Goal: Task Accomplishment & Management: Manage account settings

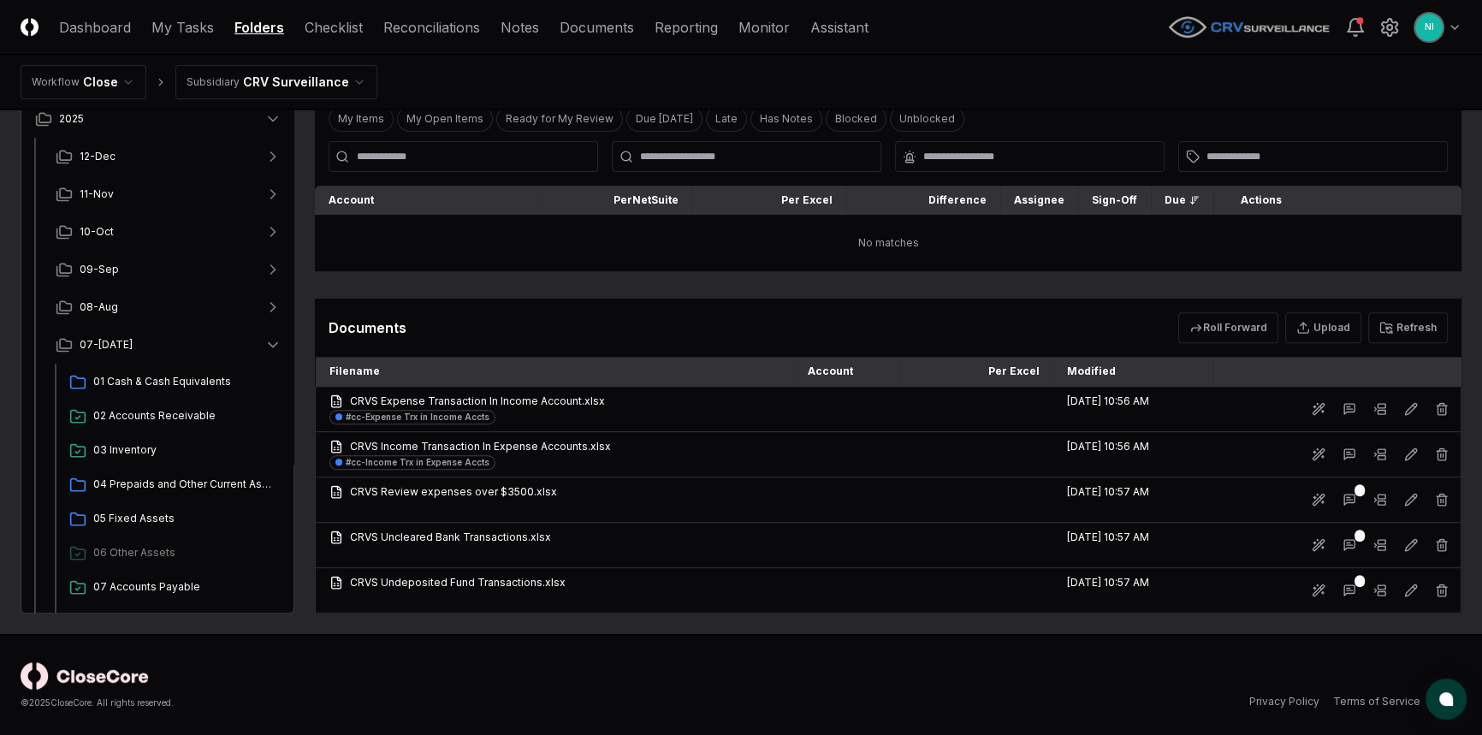
scroll to position [544, 0]
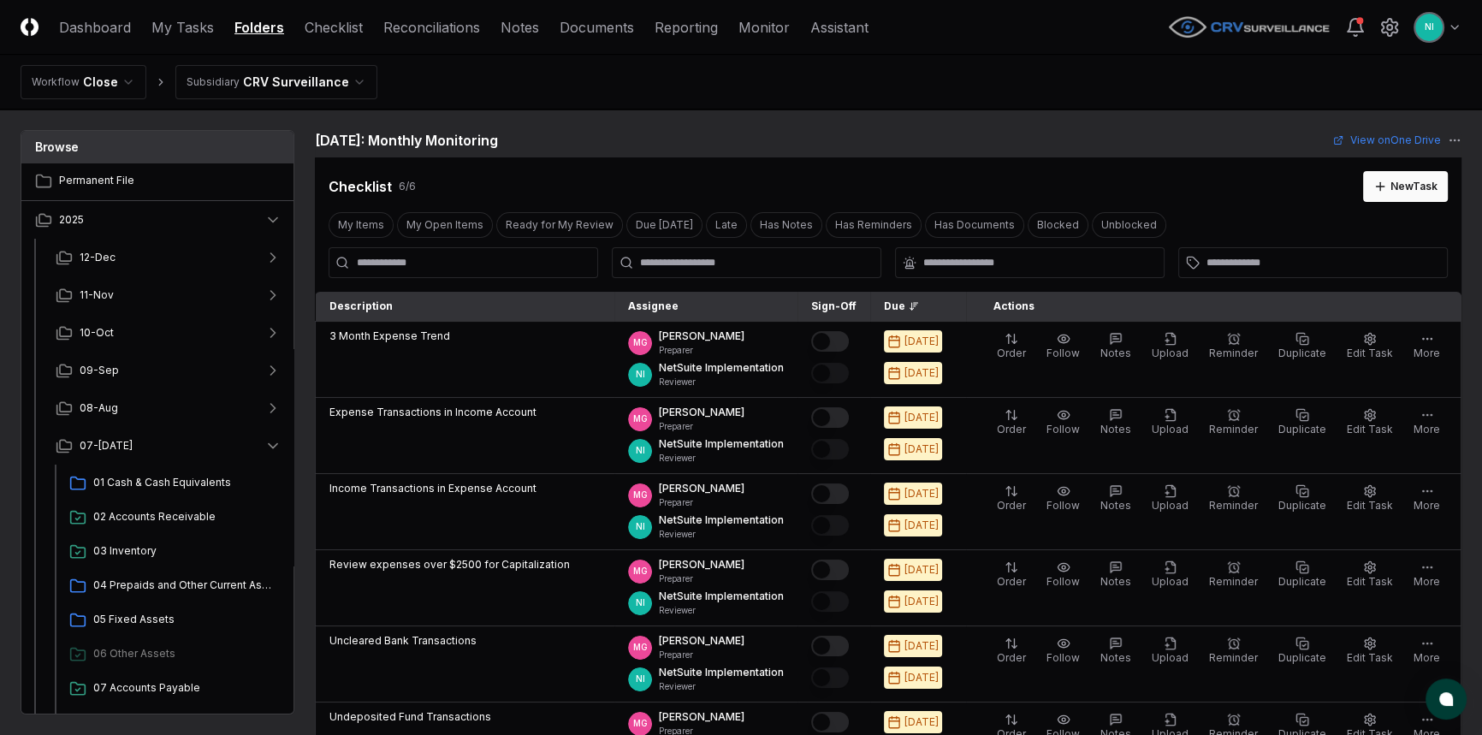
scroll to position [77, 0]
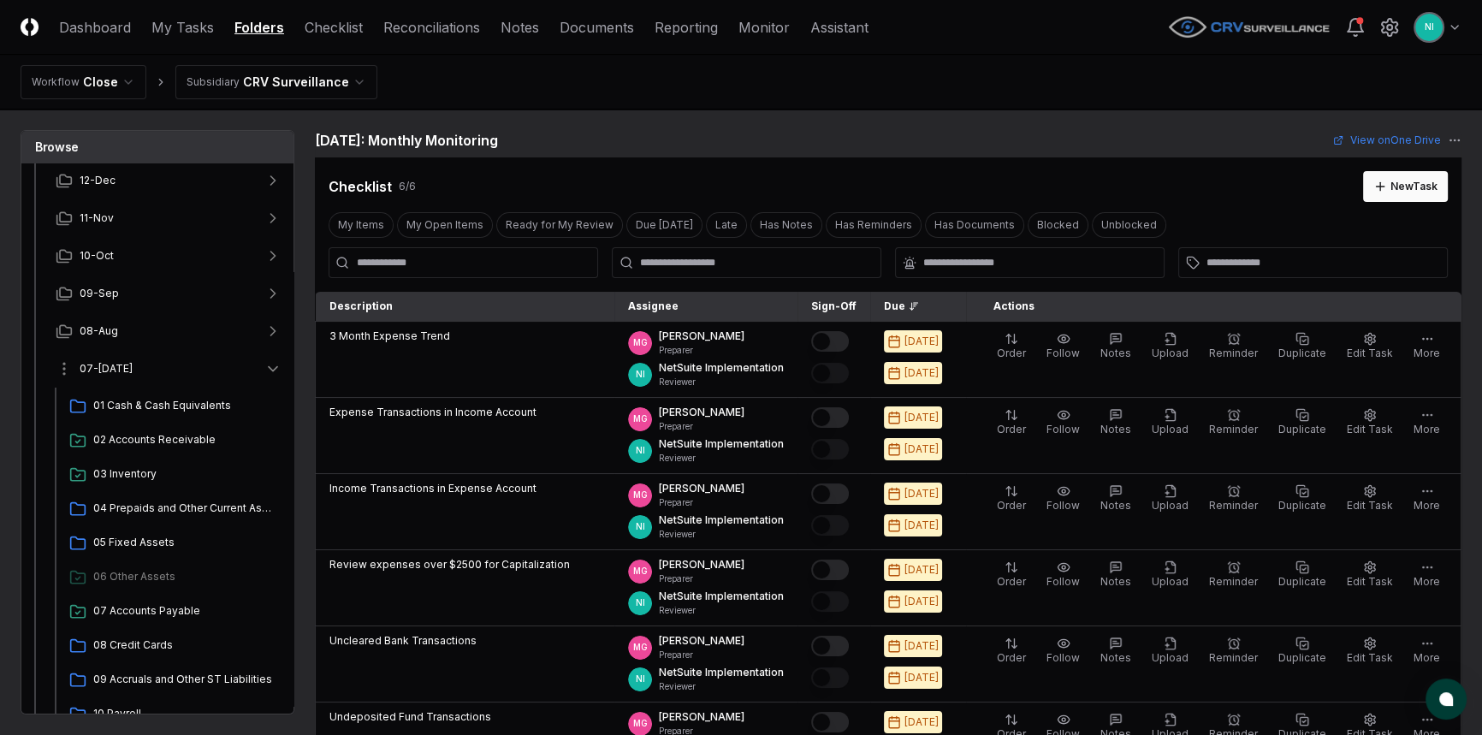
click at [95, 368] on span "07-[DATE]" at bounding box center [106, 368] width 53 height 15
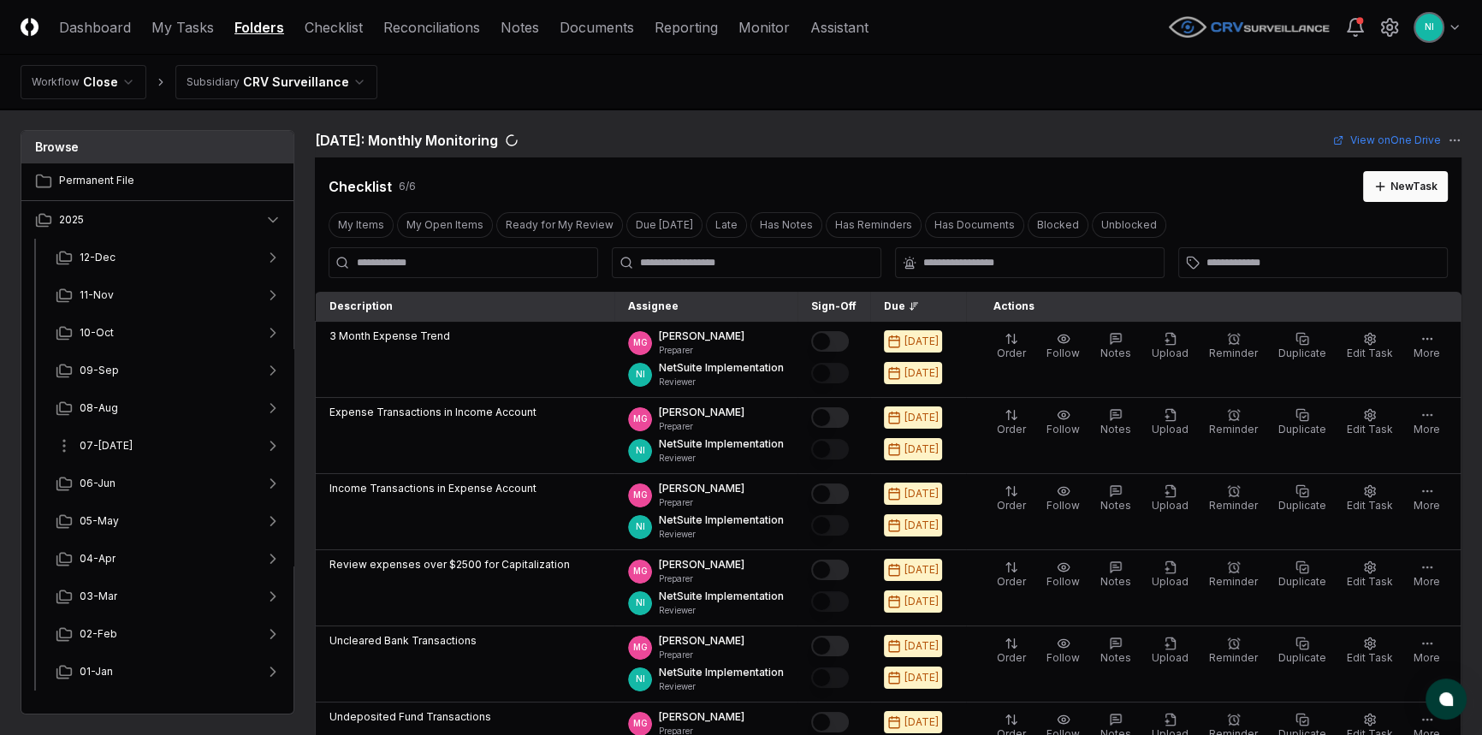
scroll to position [0, 0]
click at [98, 448] on span "07-[DATE]" at bounding box center [106, 445] width 53 height 15
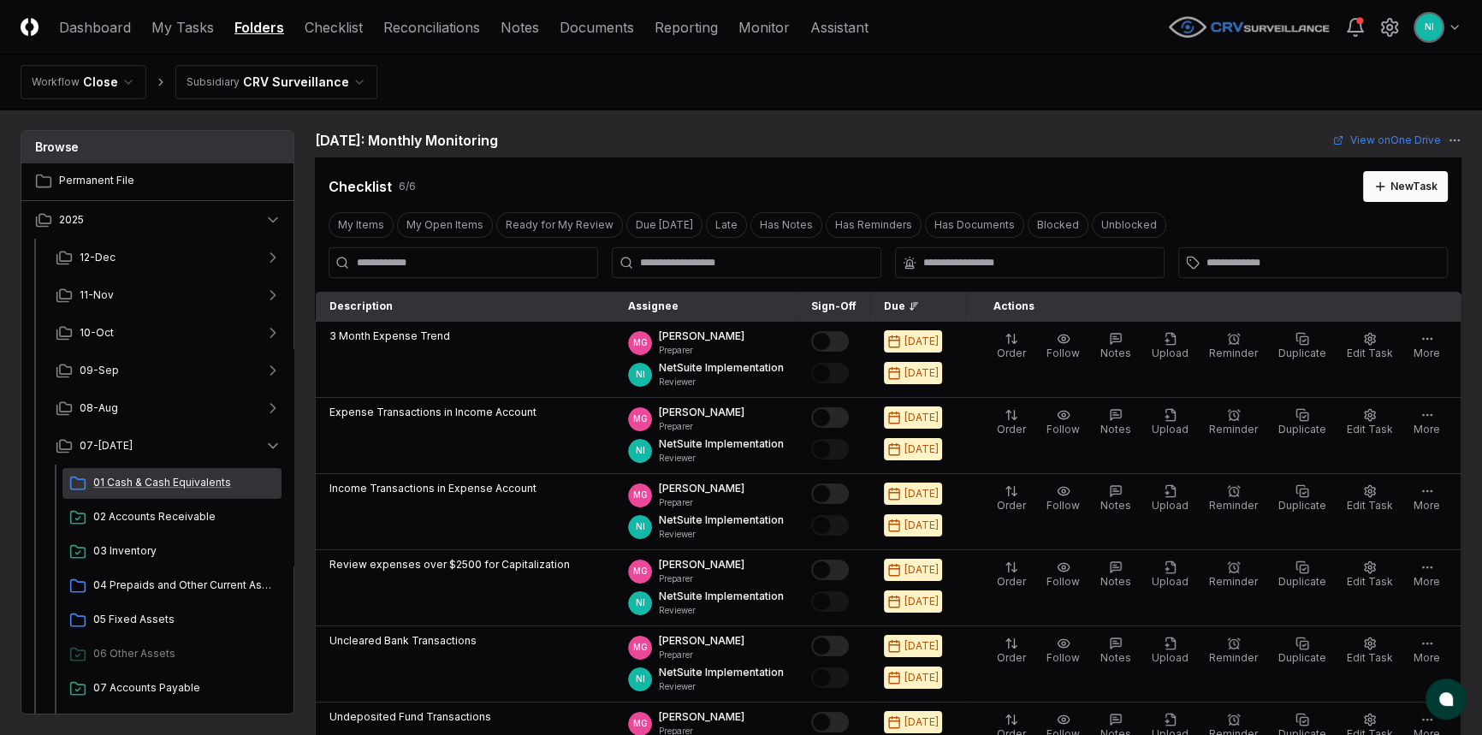
click at [120, 478] on span "01 Cash & Cash Equivalents" at bounding box center [183, 482] width 181 height 15
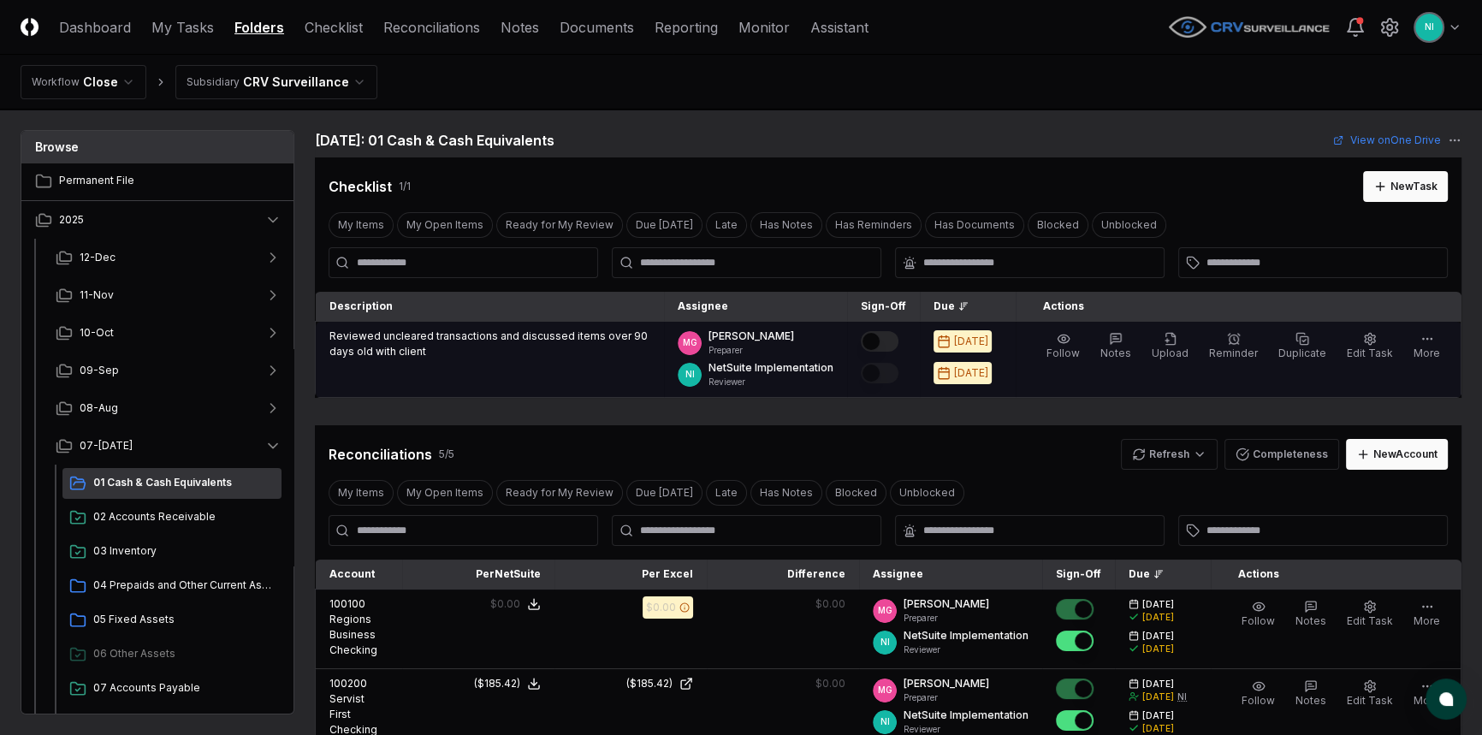
click at [898, 340] on button "Mark complete" at bounding box center [880, 341] width 38 height 21
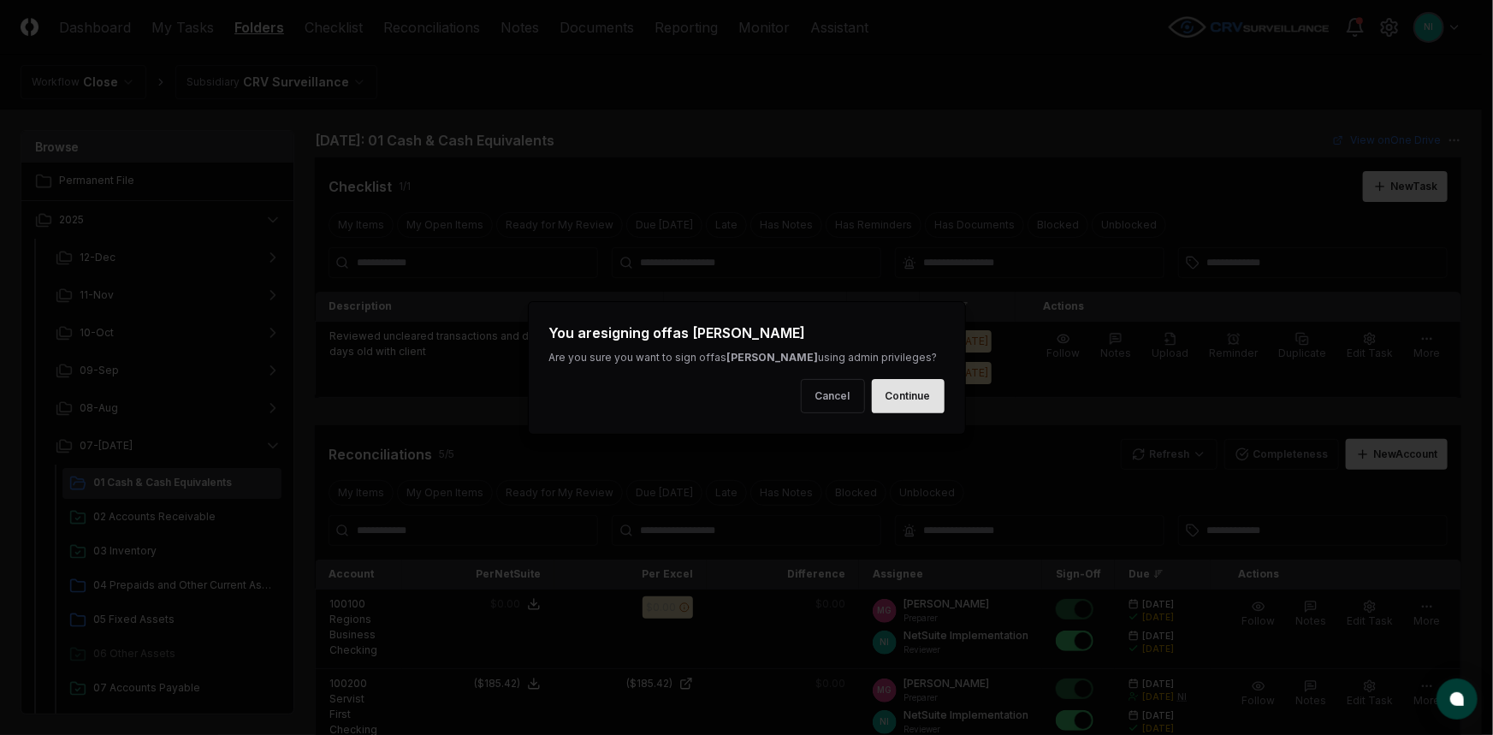
click at [907, 394] on button "Continue" at bounding box center [908, 396] width 73 height 34
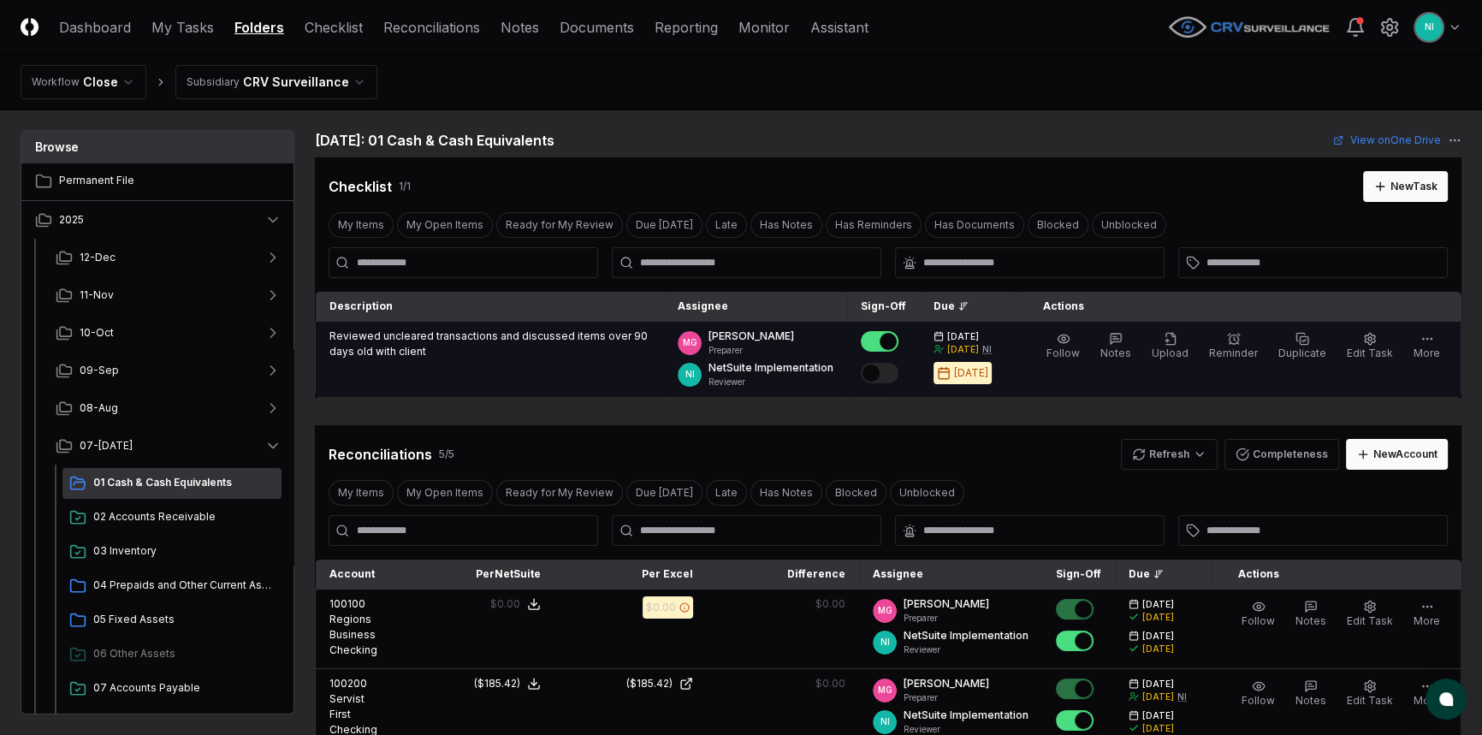
click at [898, 370] on button "Mark complete" at bounding box center [880, 373] width 38 height 21
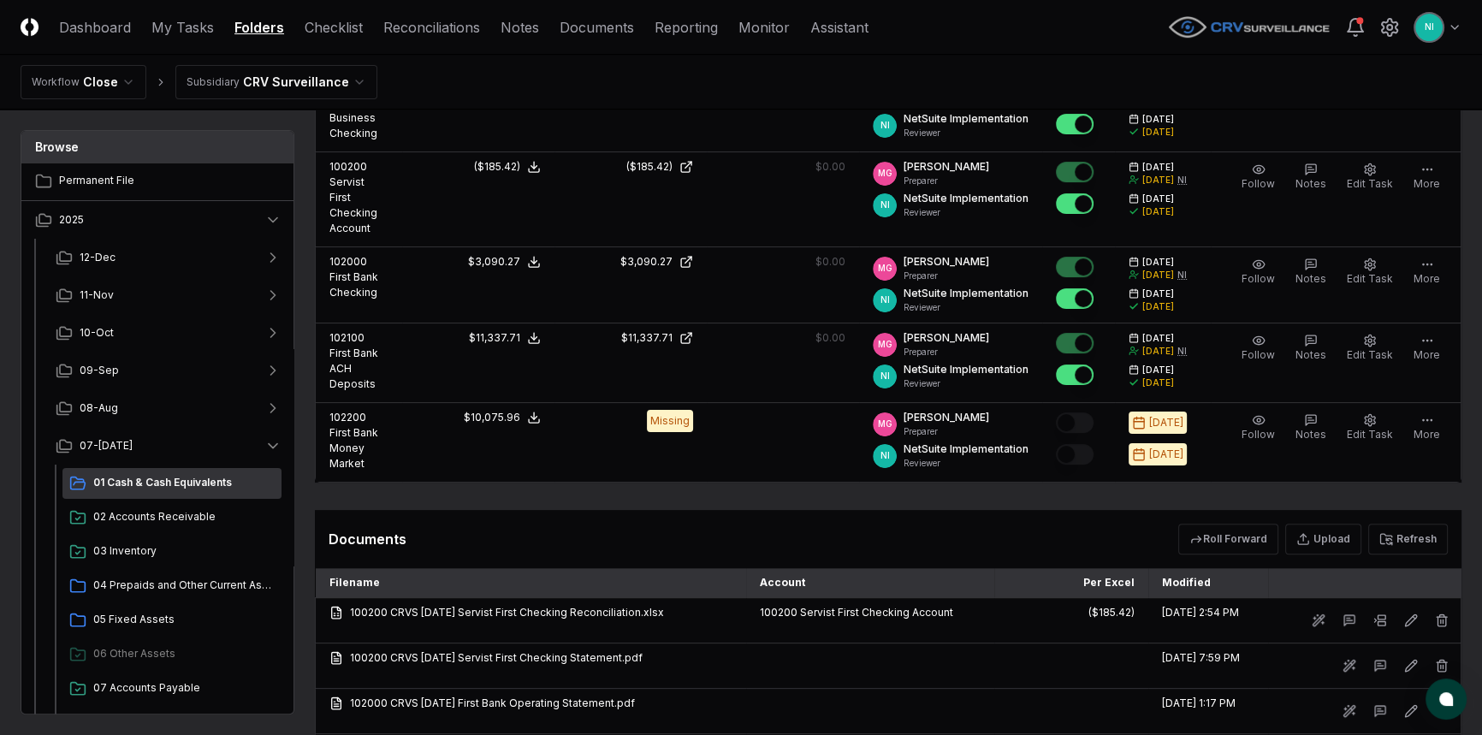
scroll to position [544, 0]
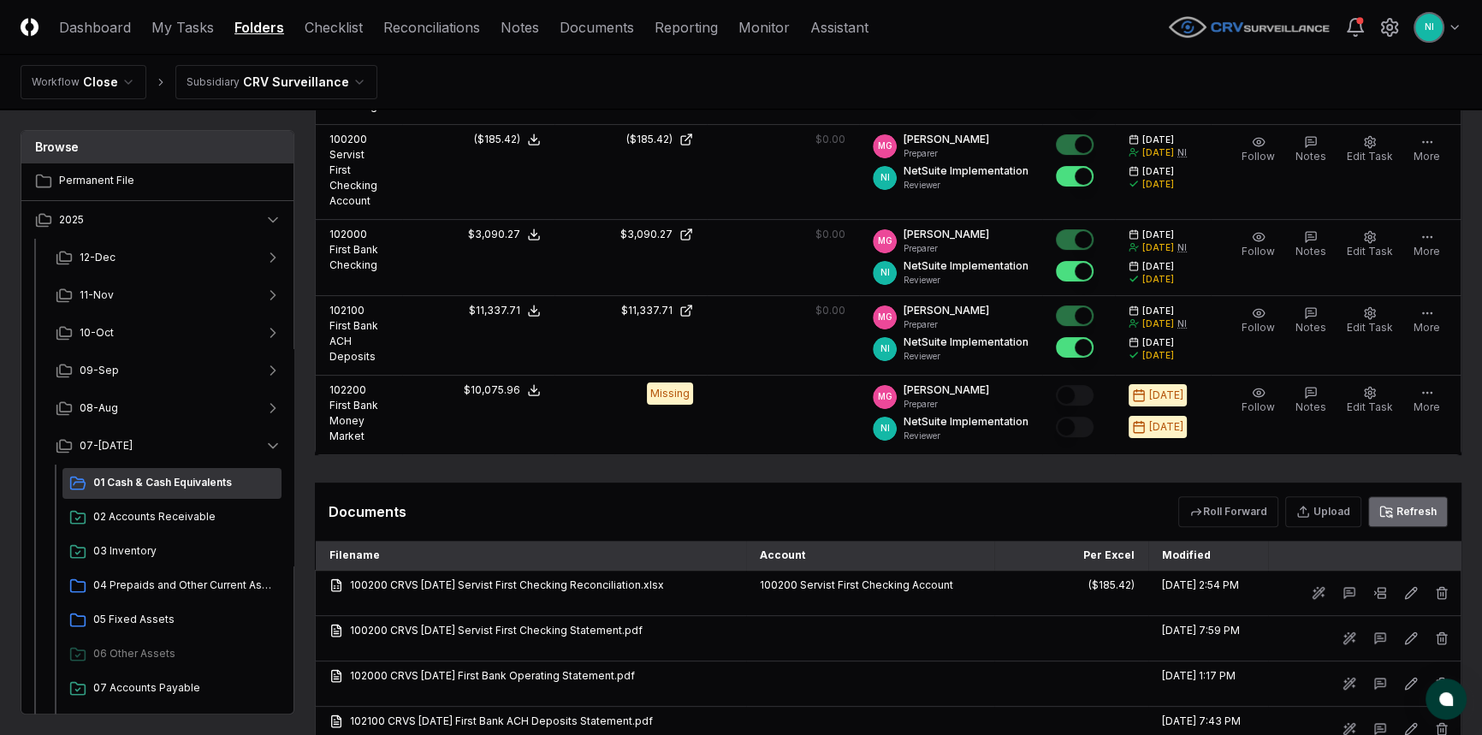
click at [1400, 496] on button "Refresh" at bounding box center [1408, 511] width 80 height 31
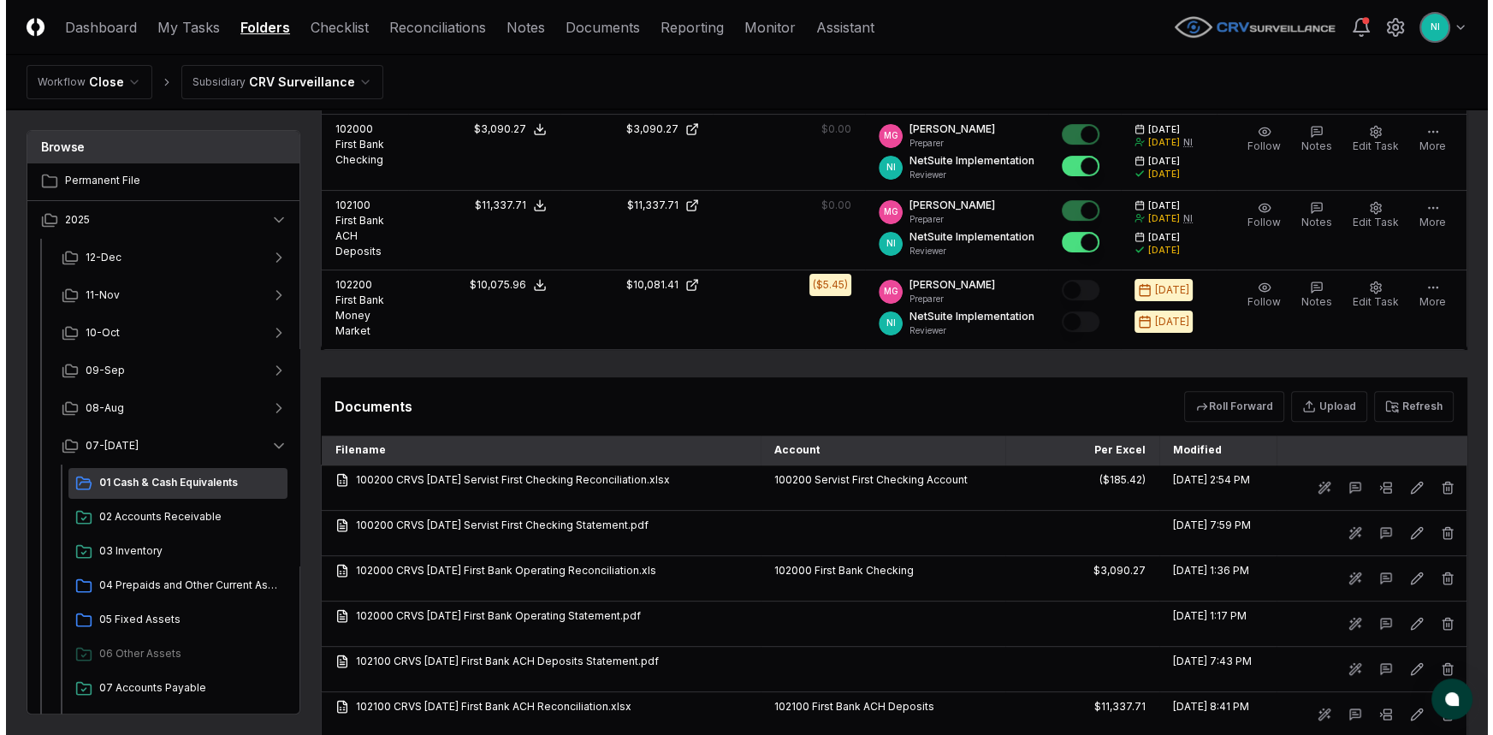
scroll to position [622, 0]
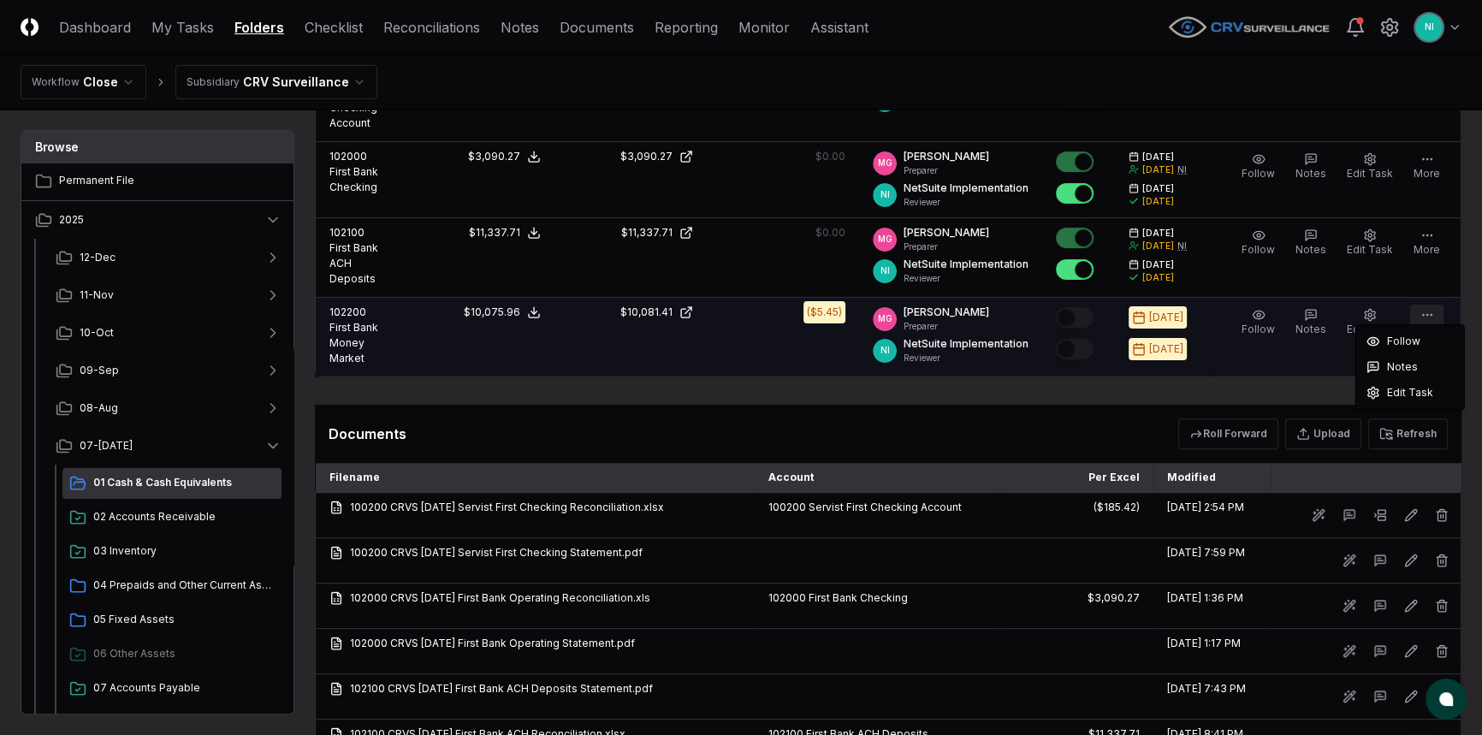
click at [1422, 308] on icon "button" at bounding box center [1427, 315] width 14 height 14
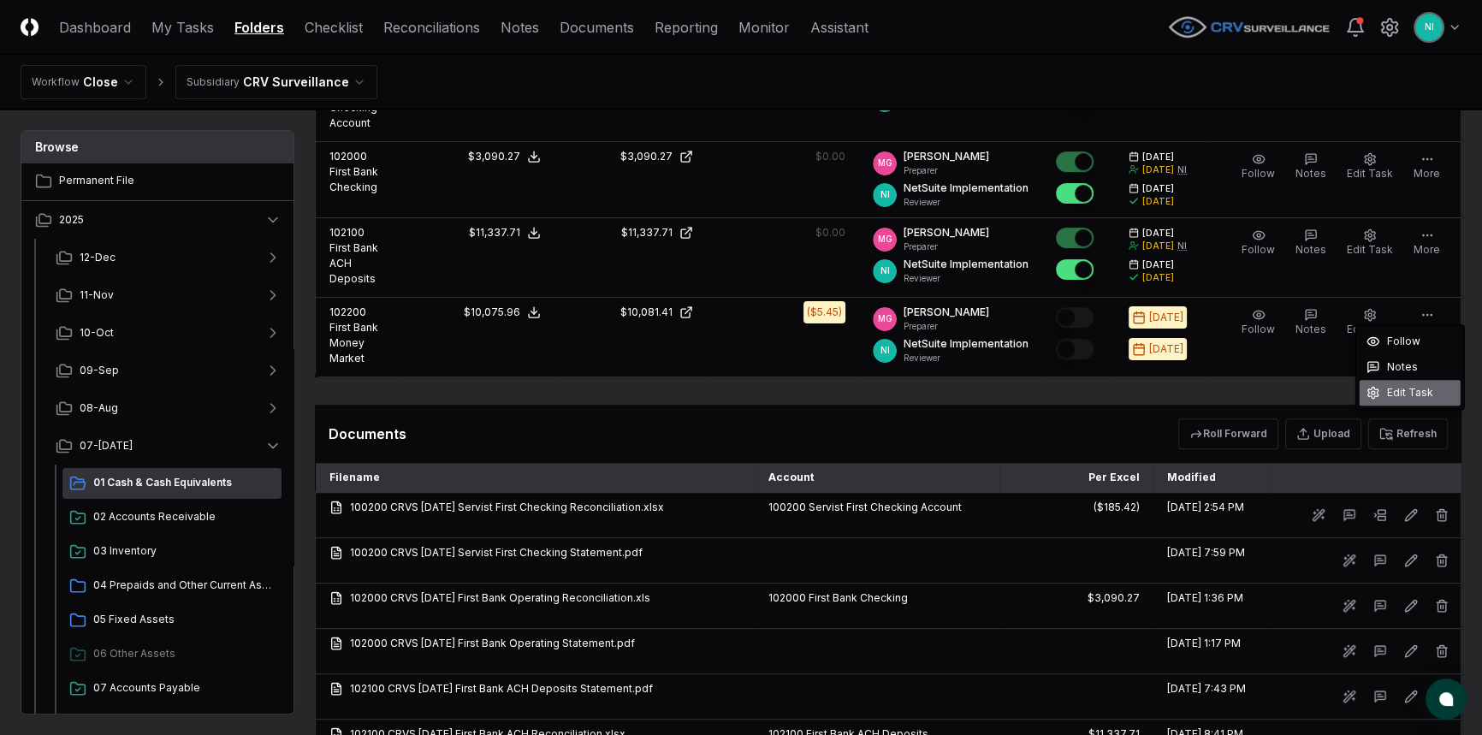
click at [1402, 386] on span "Edit Task" at bounding box center [1410, 392] width 46 height 15
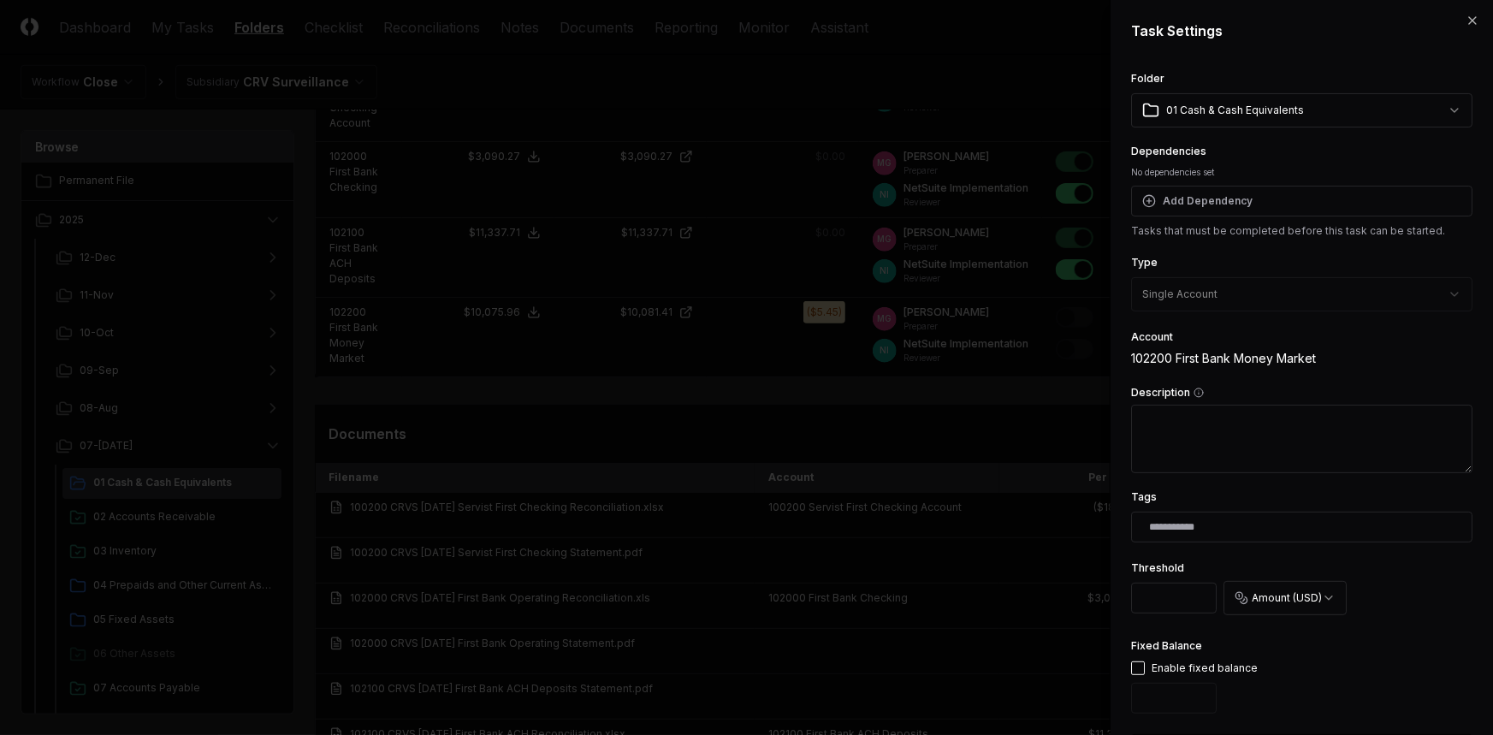
click at [1251, 425] on textarea "Description" at bounding box center [1301, 439] width 341 height 68
type textarea "*"
type textarea "**"
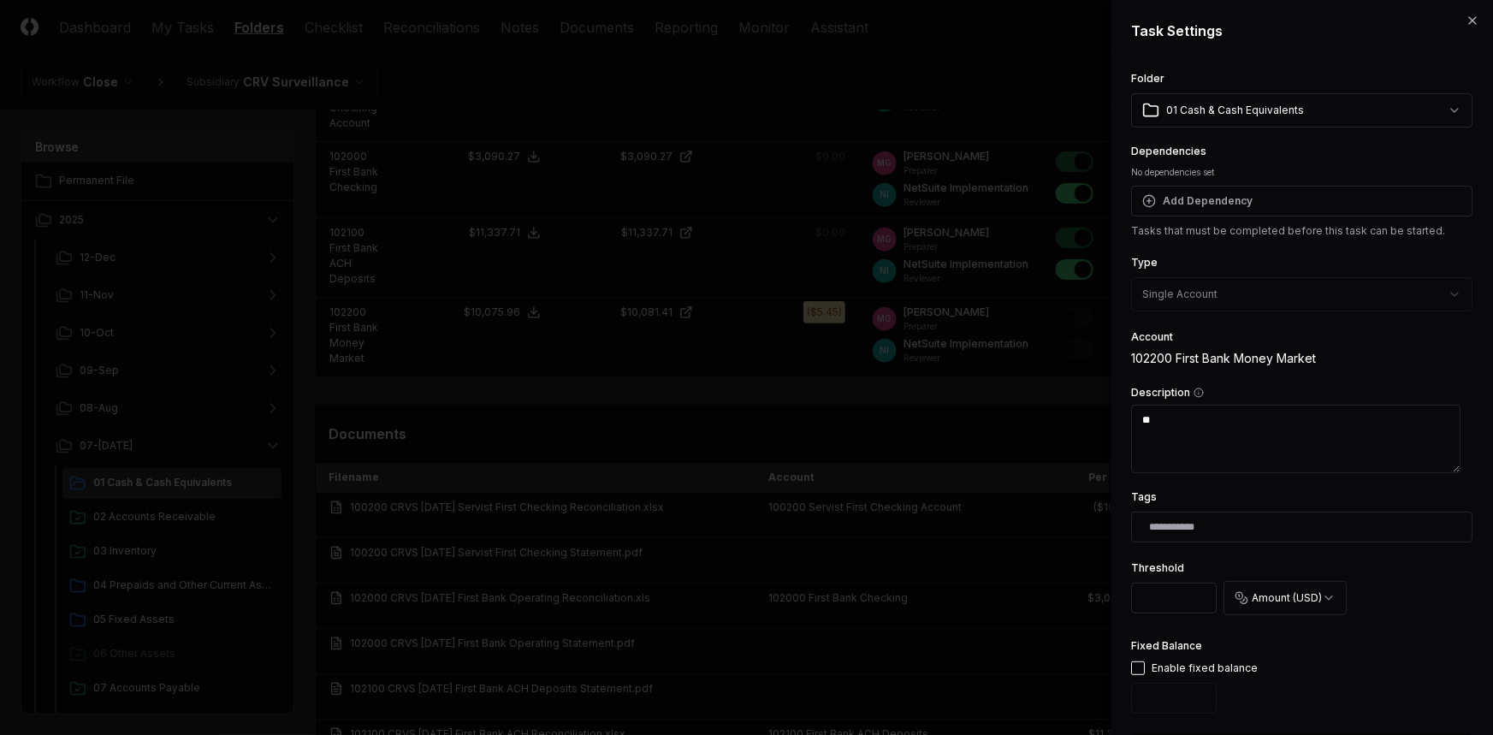
type textarea "*"
type textarea "****"
type textarea "*"
type textarea "*****"
type textarea "*"
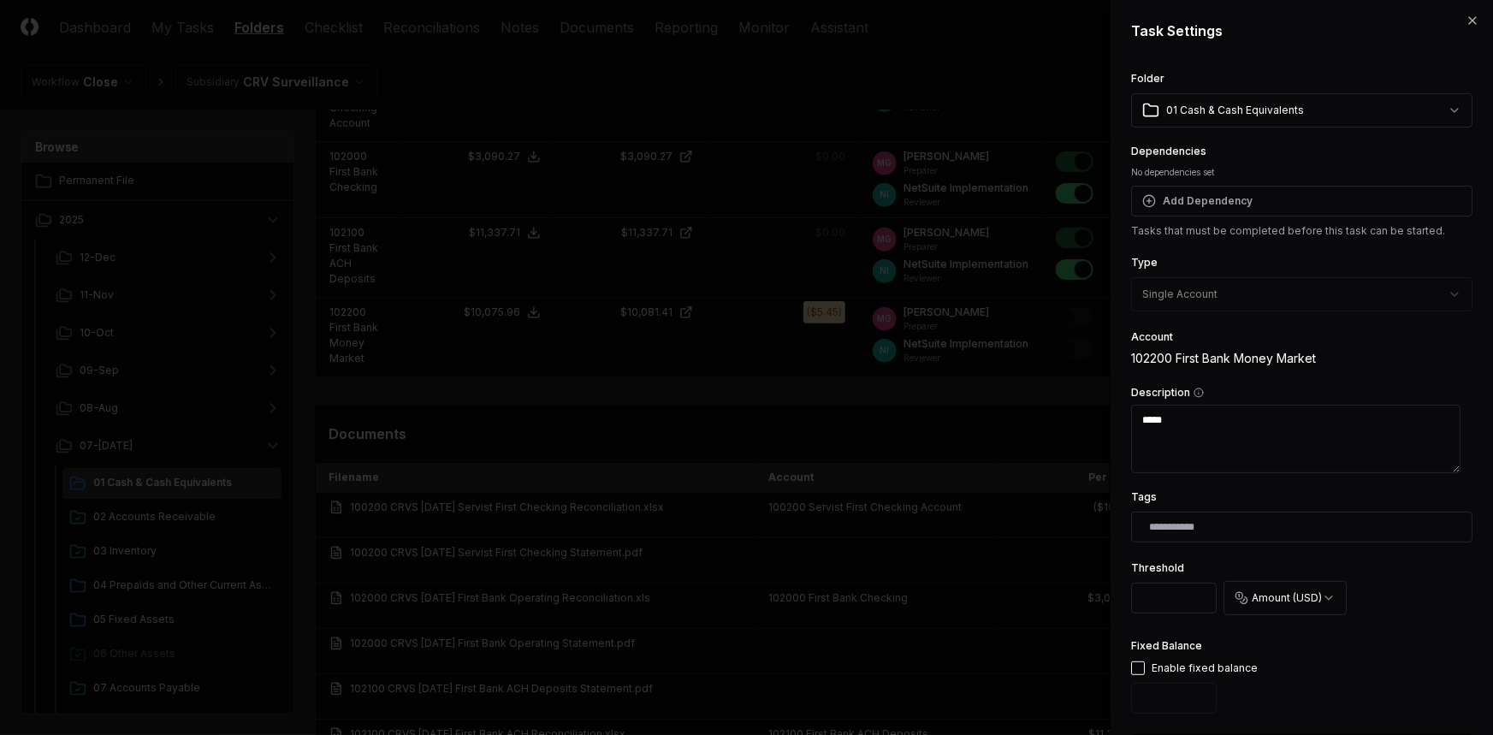
type textarea "******"
type textarea "*"
type textarea "******"
type textarea "*"
type textarea "********"
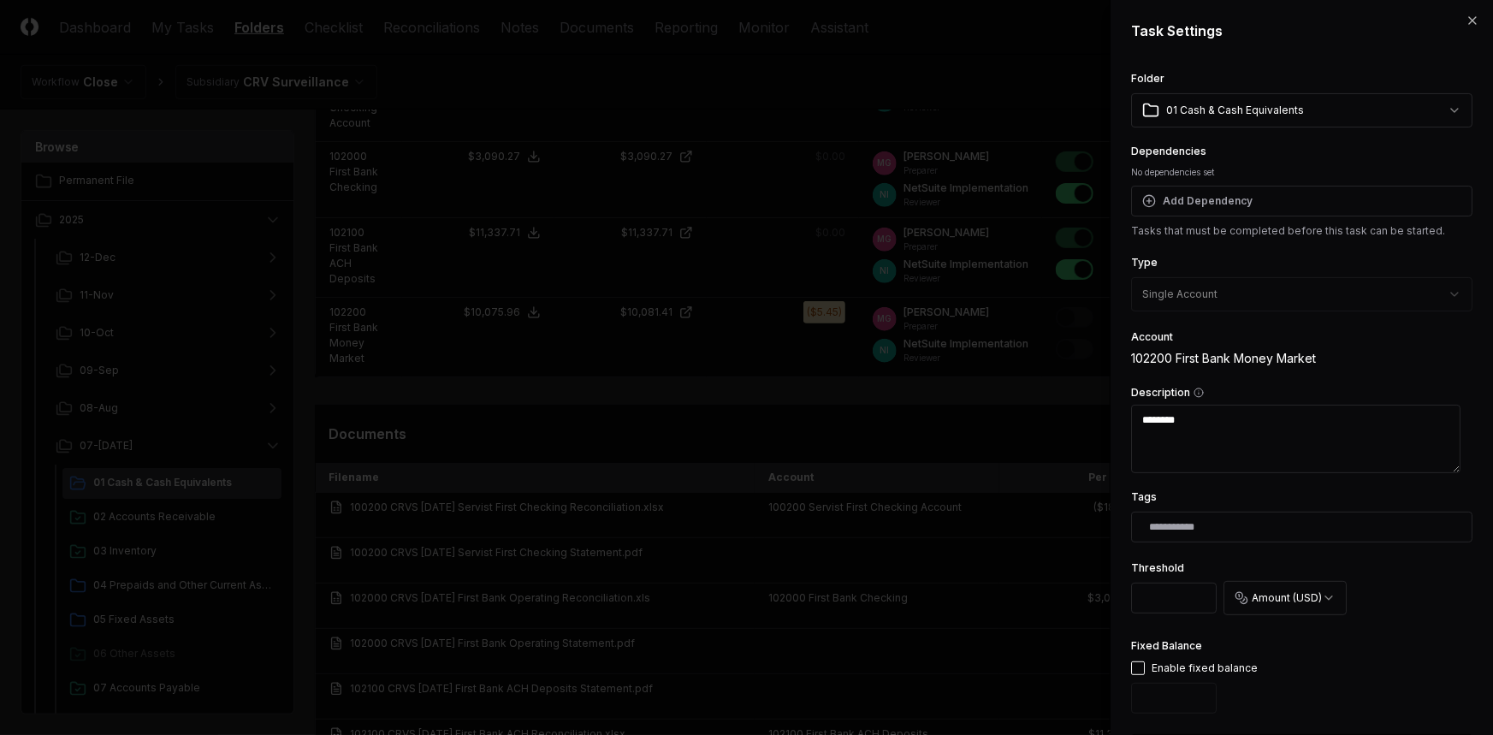
type textarea "*"
type textarea "*********"
type textarea "*"
type textarea "*********"
type textarea "*"
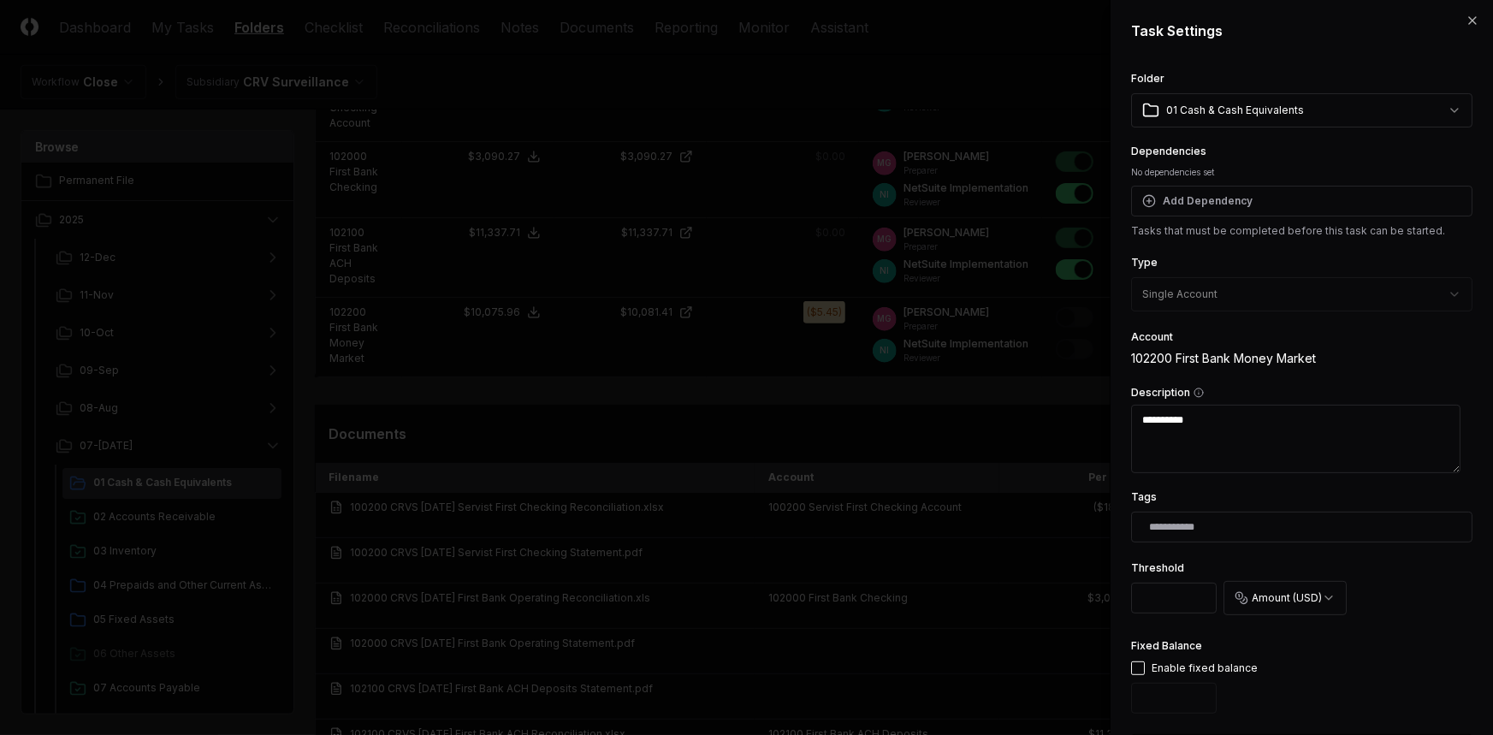
type textarea "**********"
type textarea "*"
type textarea "**********"
type textarea "*"
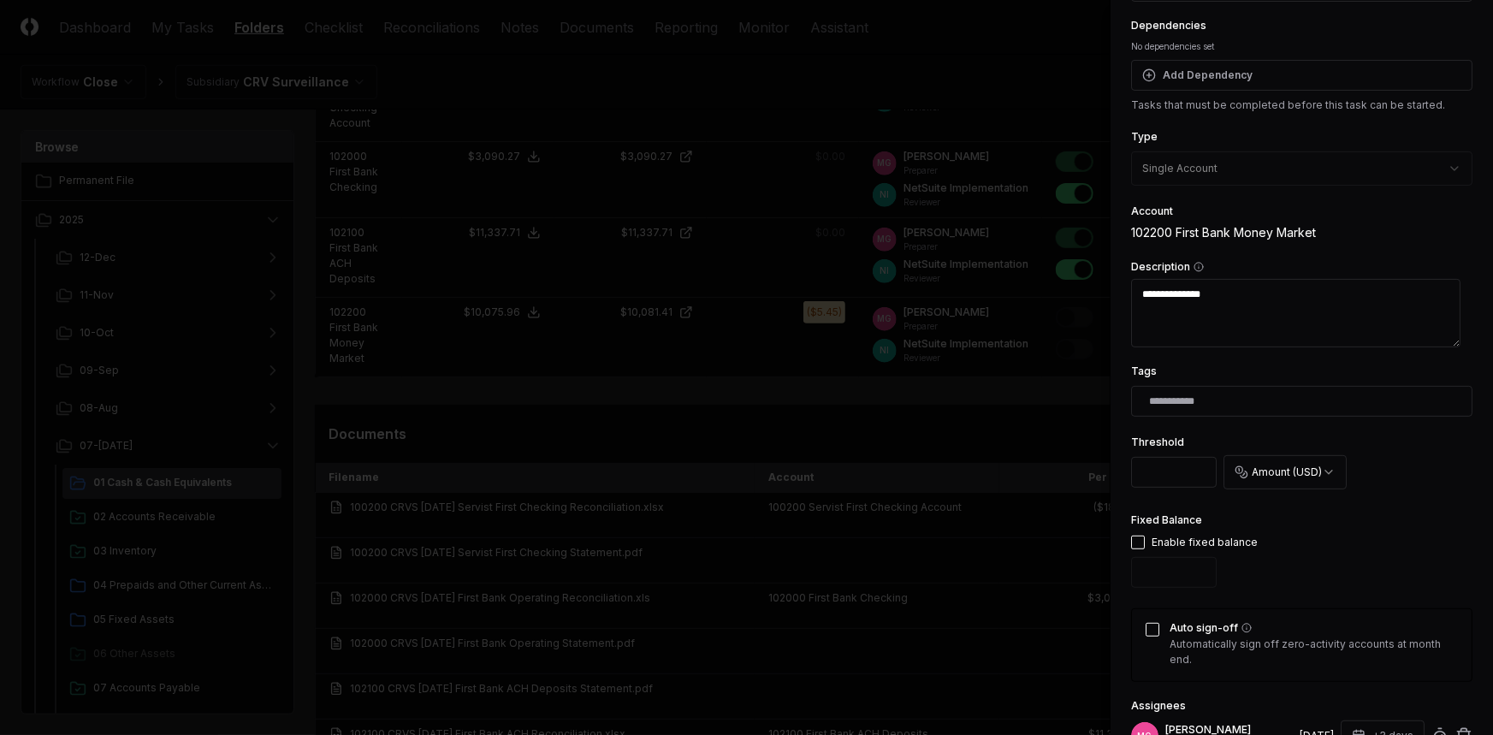
scroll to position [155, 0]
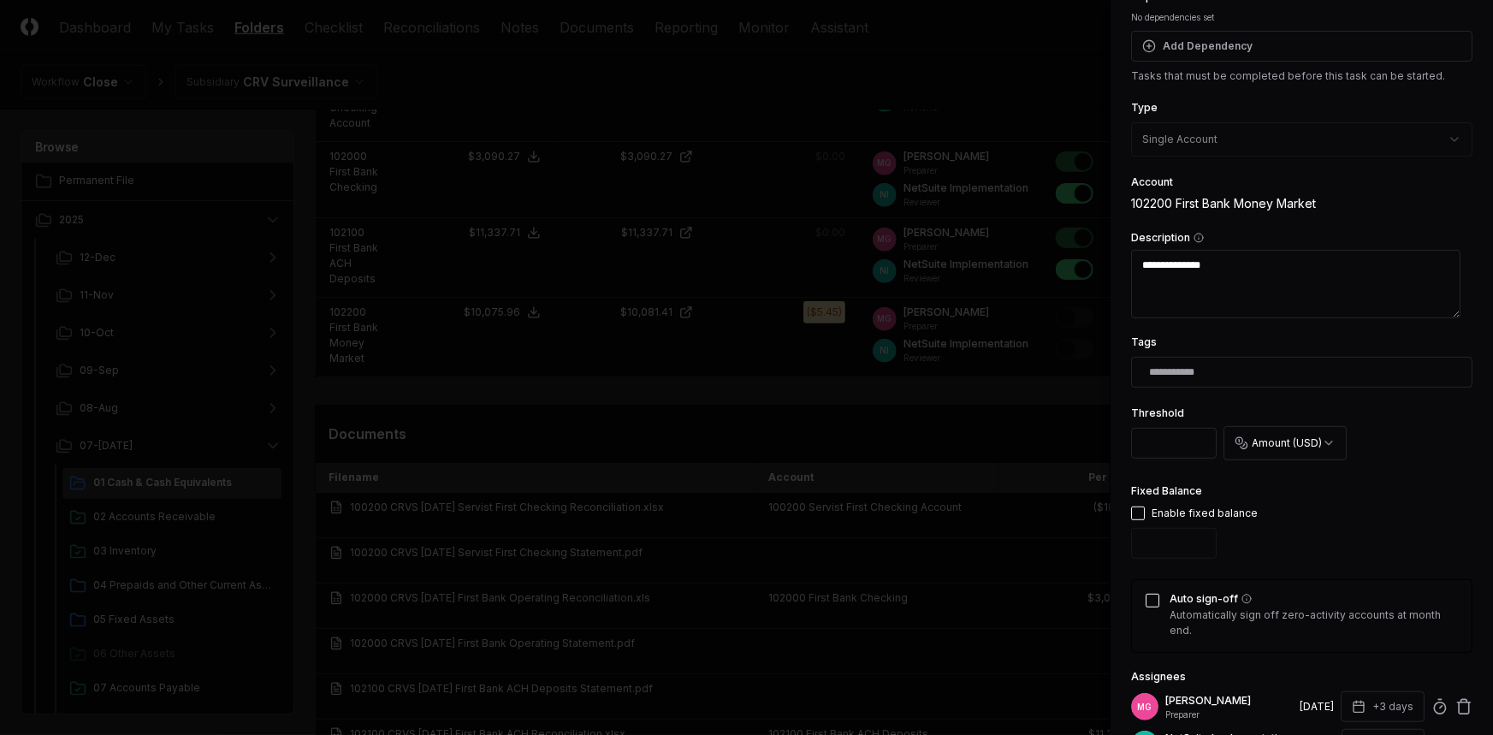
type textarea "**********"
drag, startPoint x: 1163, startPoint y: 445, endPoint x: 1082, endPoint y: 434, distance: 82.0
click at [1082, 434] on body "CloseCore Dashboard My Tasks Folders Checklist Reconciliations Notes Documents …" at bounding box center [741, 155] width 1482 height 1555
type textarea "*"
type input "****"
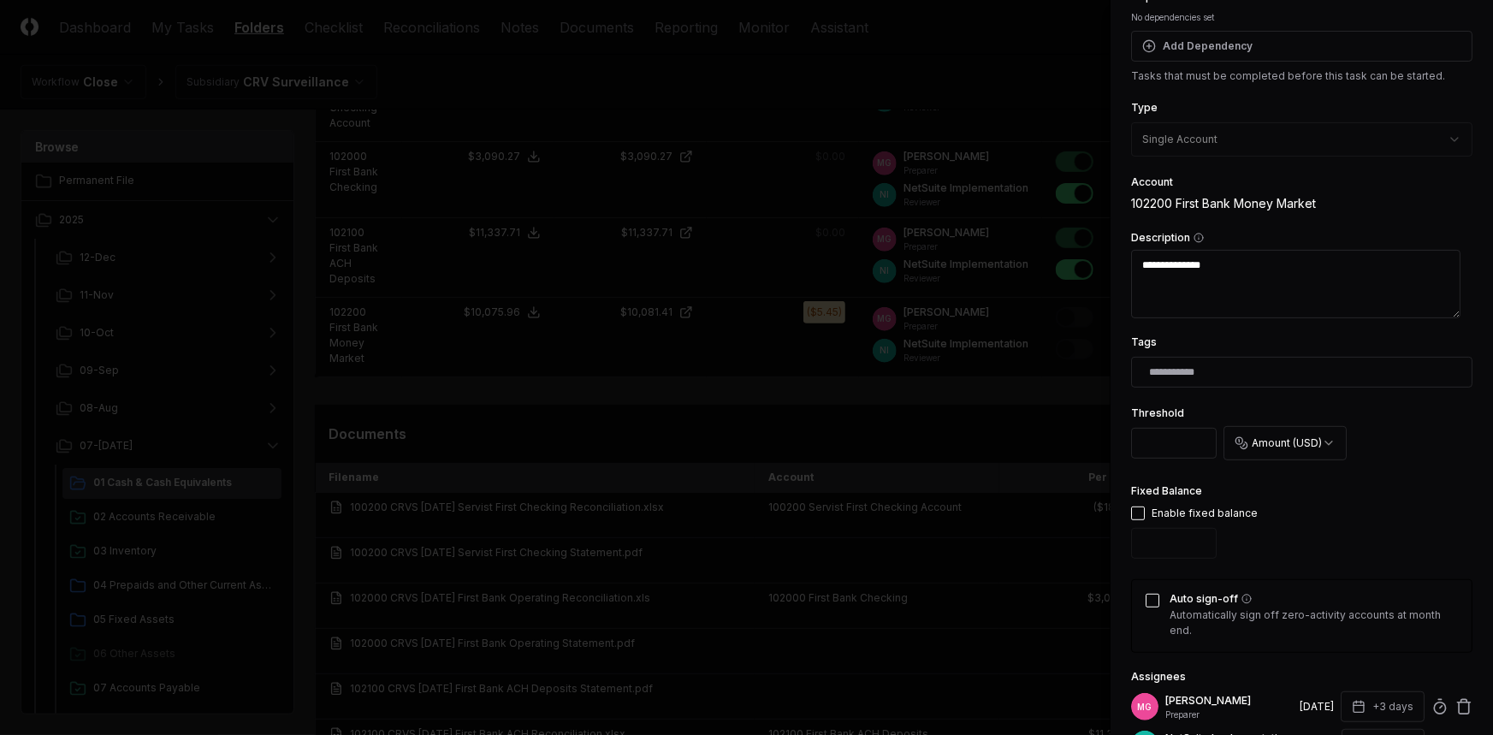
click at [1338, 505] on div "Fixed Balance Enable fixed balance" at bounding box center [1301, 523] width 341 height 85
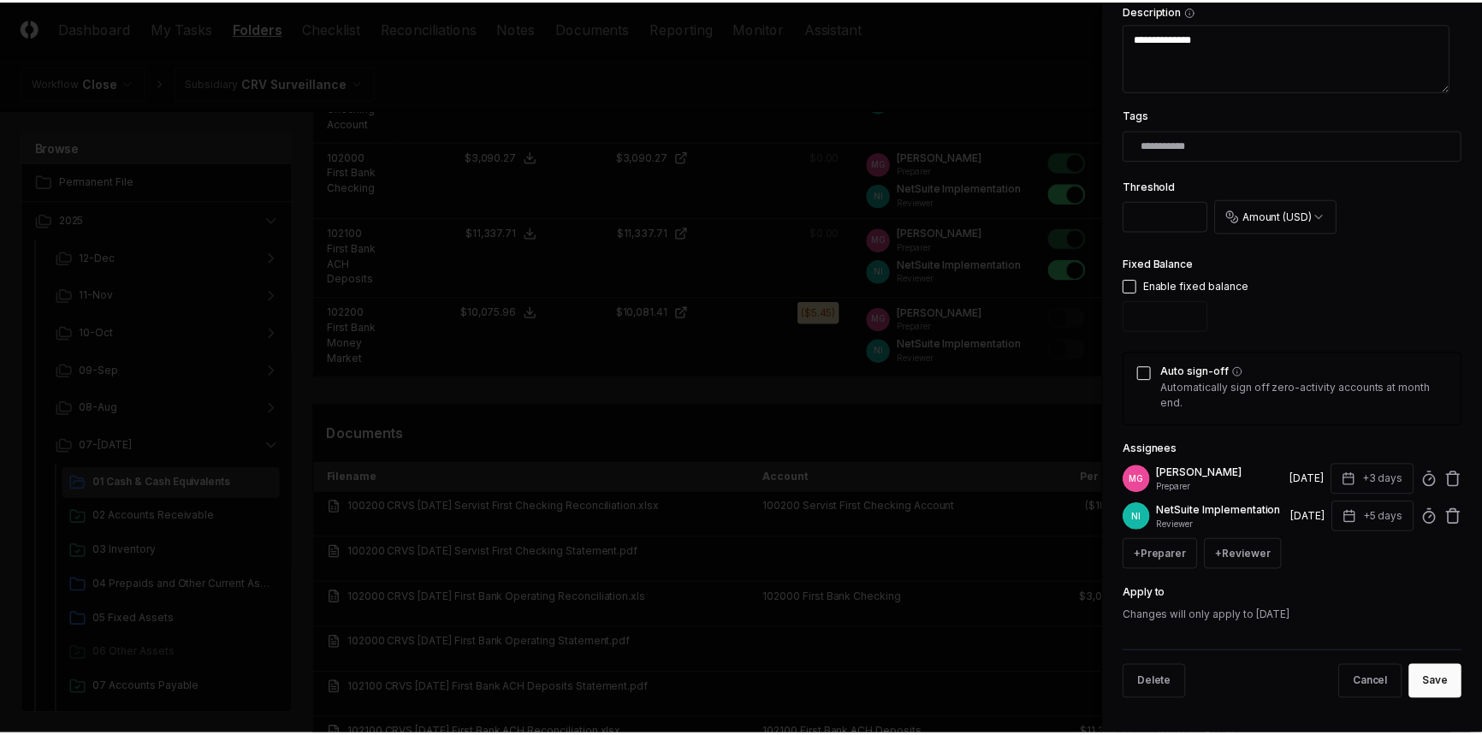
scroll to position [388, 0]
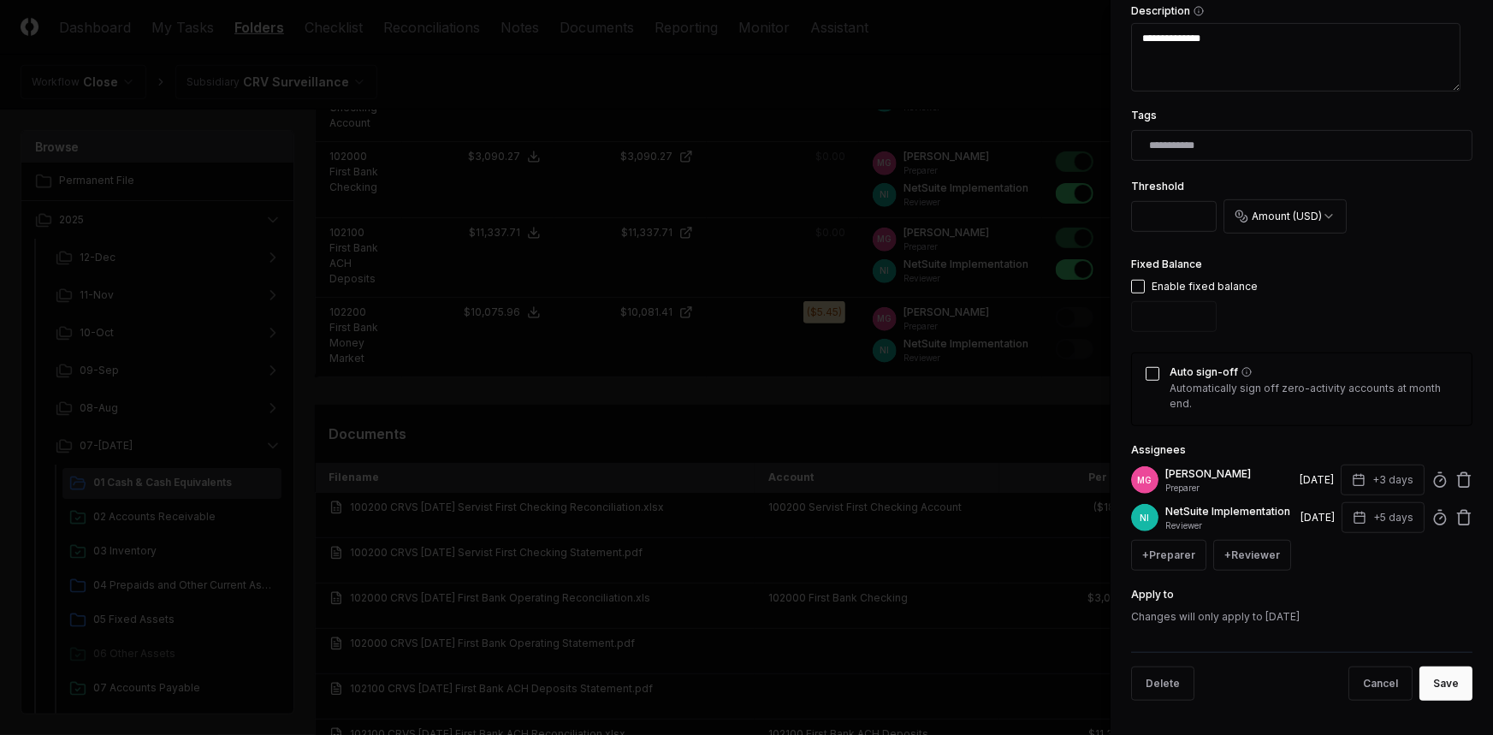
click at [1434, 685] on button "Save" at bounding box center [1445, 683] width 53 height 34
type textarea "*"
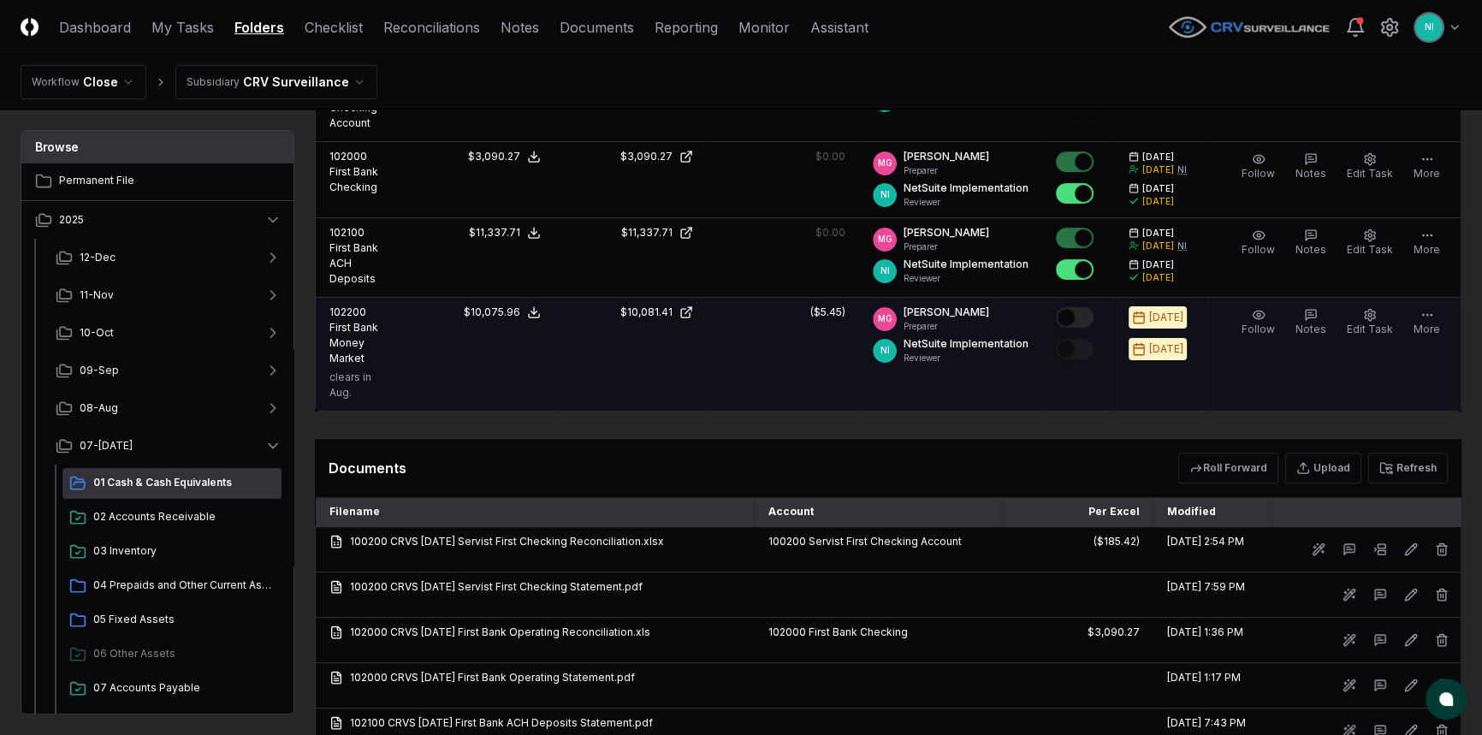
click at [1083, 307] on button "Mark complete" at bounding box center [1075, 317] width 38 height 21
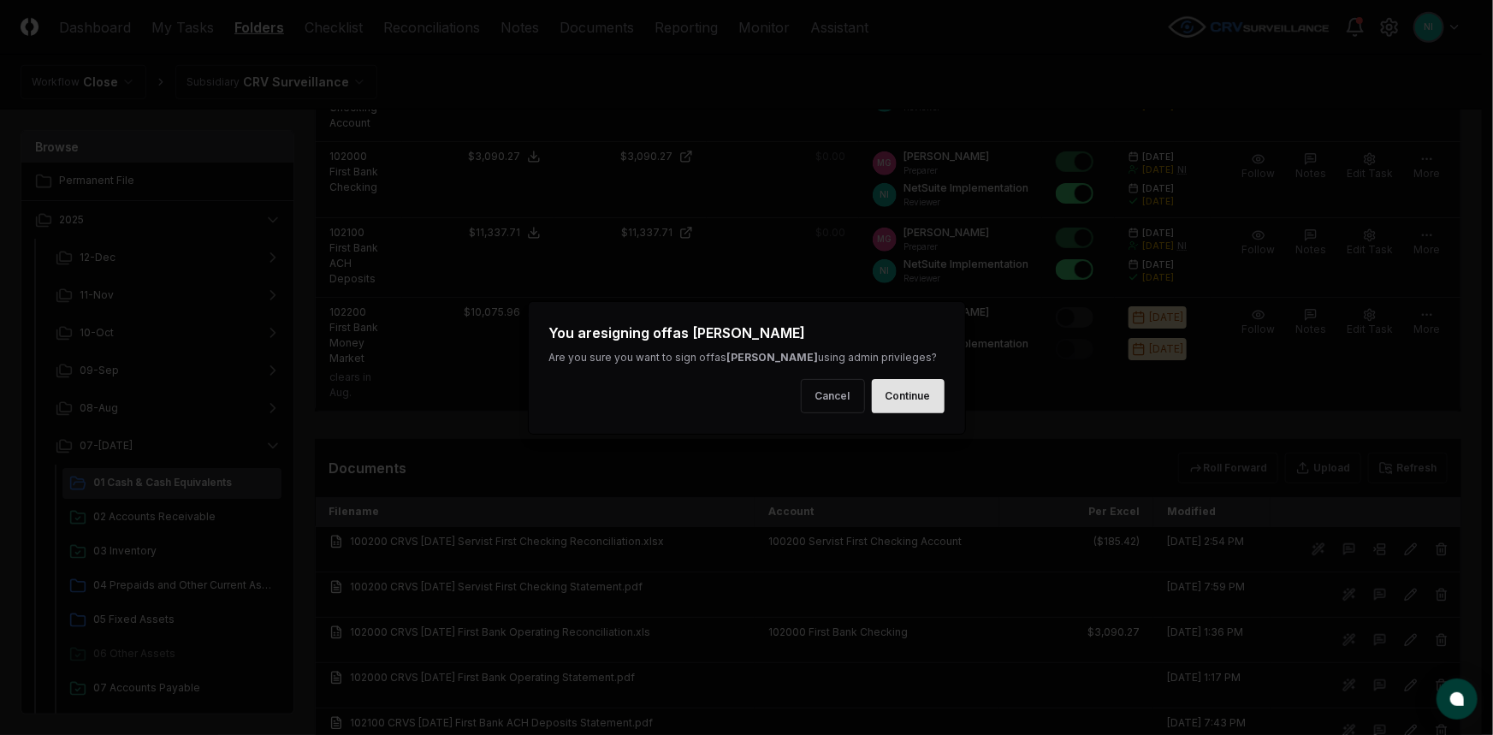
click at [937, 392] on button "Continue" at bounding box center [908, 396] width 73 height 34
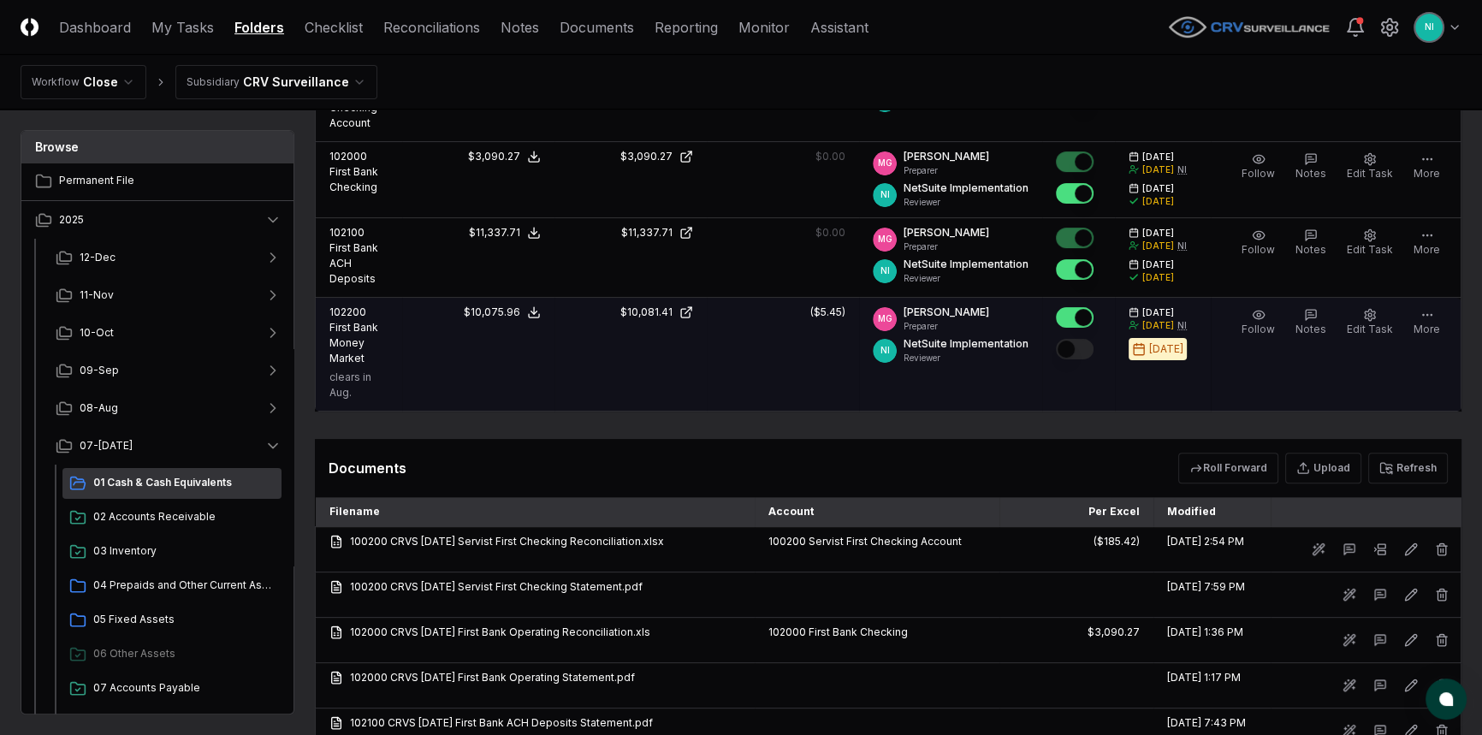
click at [1078, 339] on button "Mark complete" at bounding box center [1075, 349] width 38 height 21
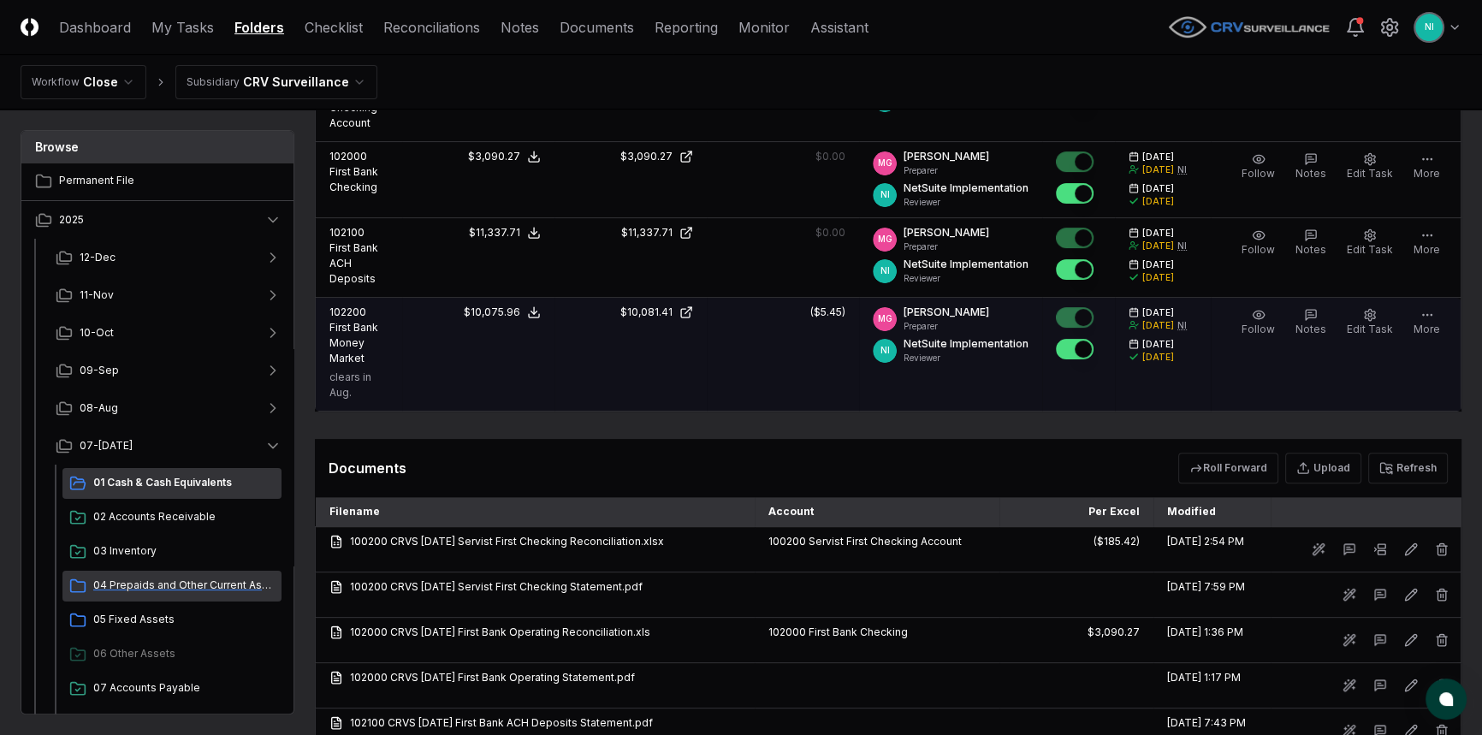
click at [155, 589] on span "04 Prepaids and Other Current Assets" at bounding box center [183, 584] width 181 height 15
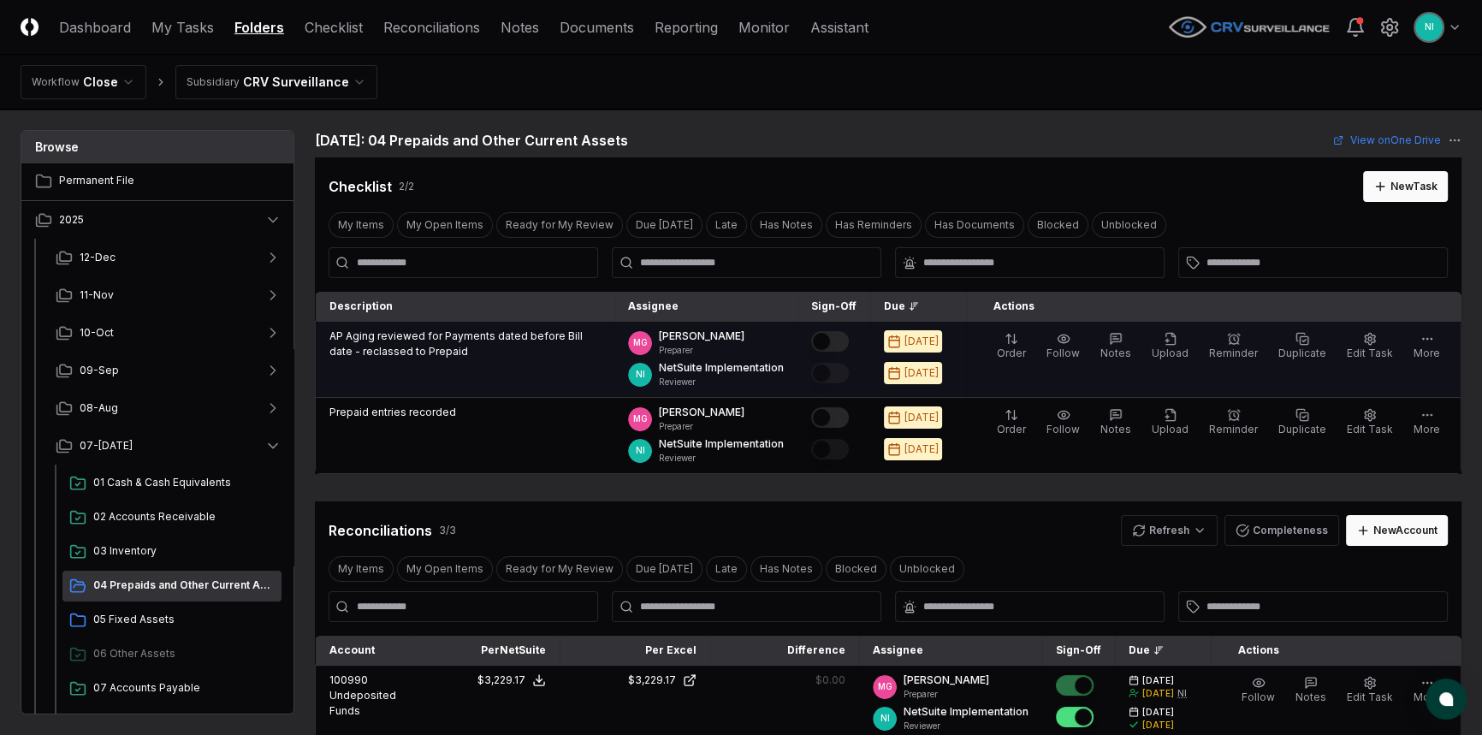
click at [849, 343] on button "Mark complete" at bounding box center [830, 341] width 38 height 21
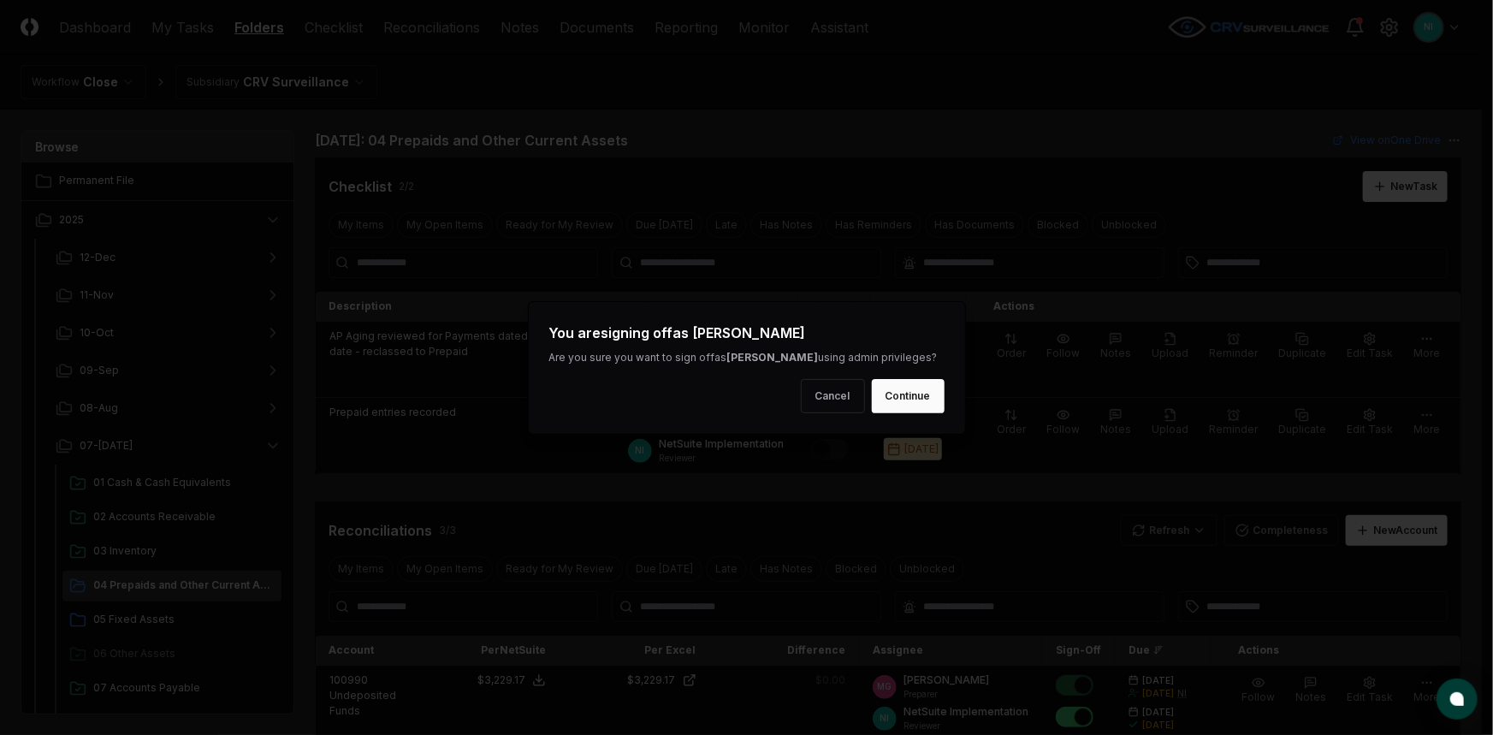
click at [890, 393] on button "Continue" at bounding box center [908, 396] width 73 height 34
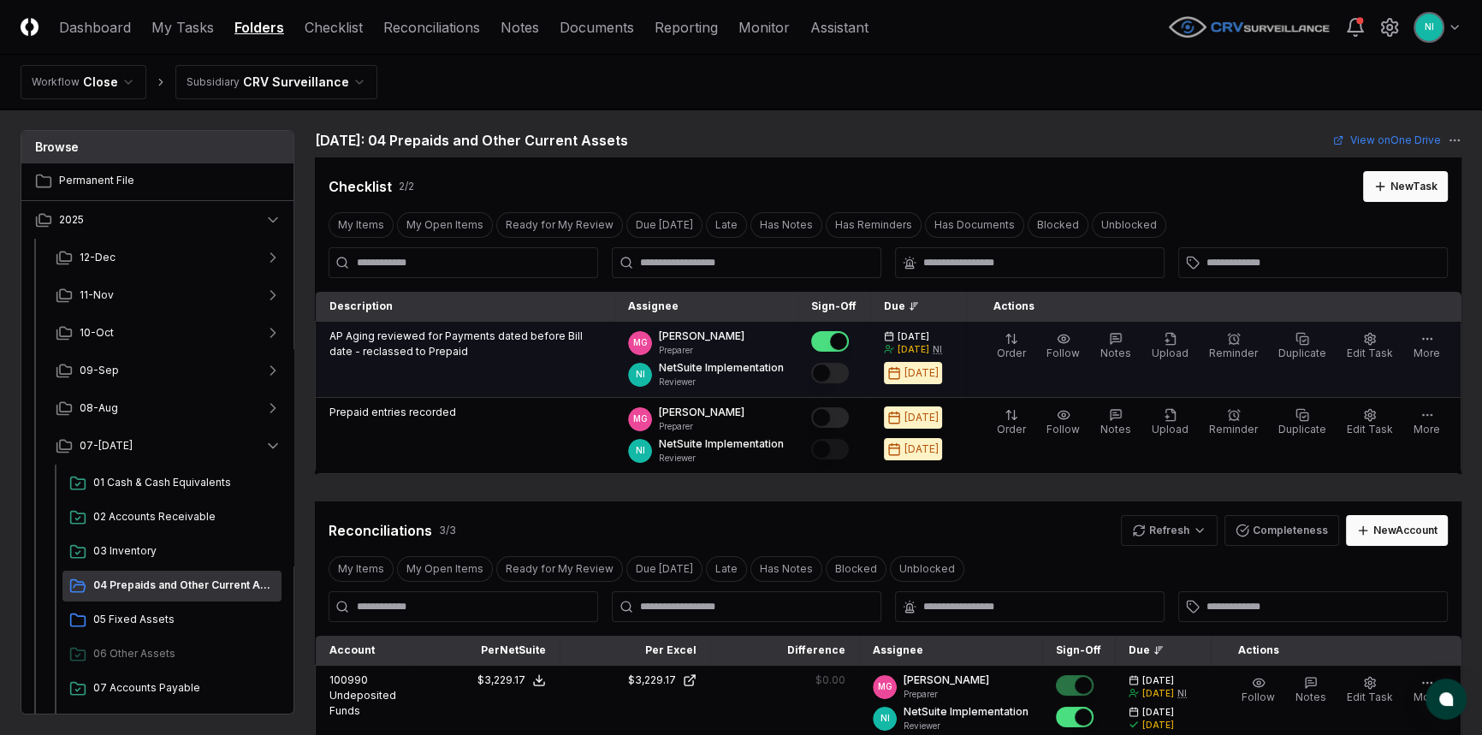
click at [846, 369] on button "Mark complete" at bounding box center [830, 373] width 38 height 21
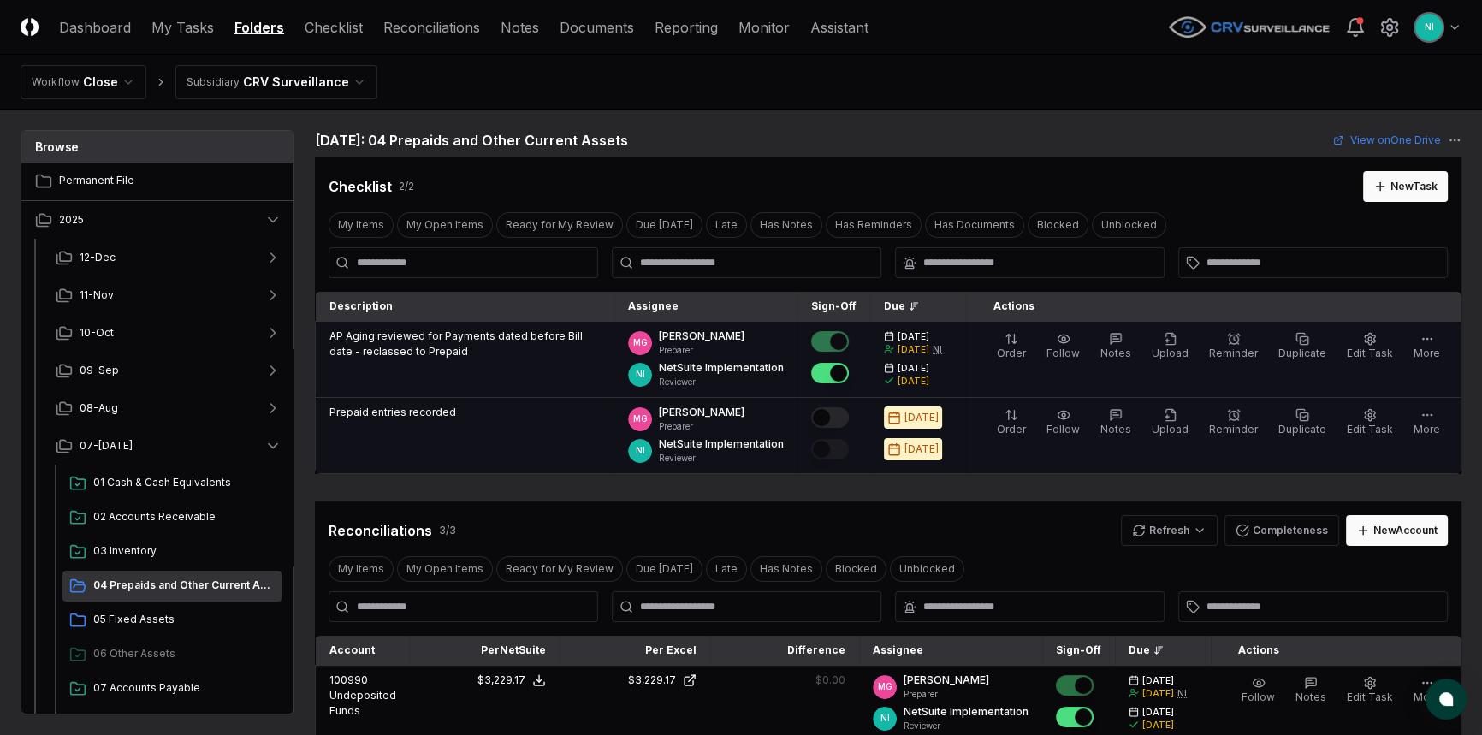
click at [849, 422] on button "Mark complete" at bounding box center [830, 417] width 38 height 21
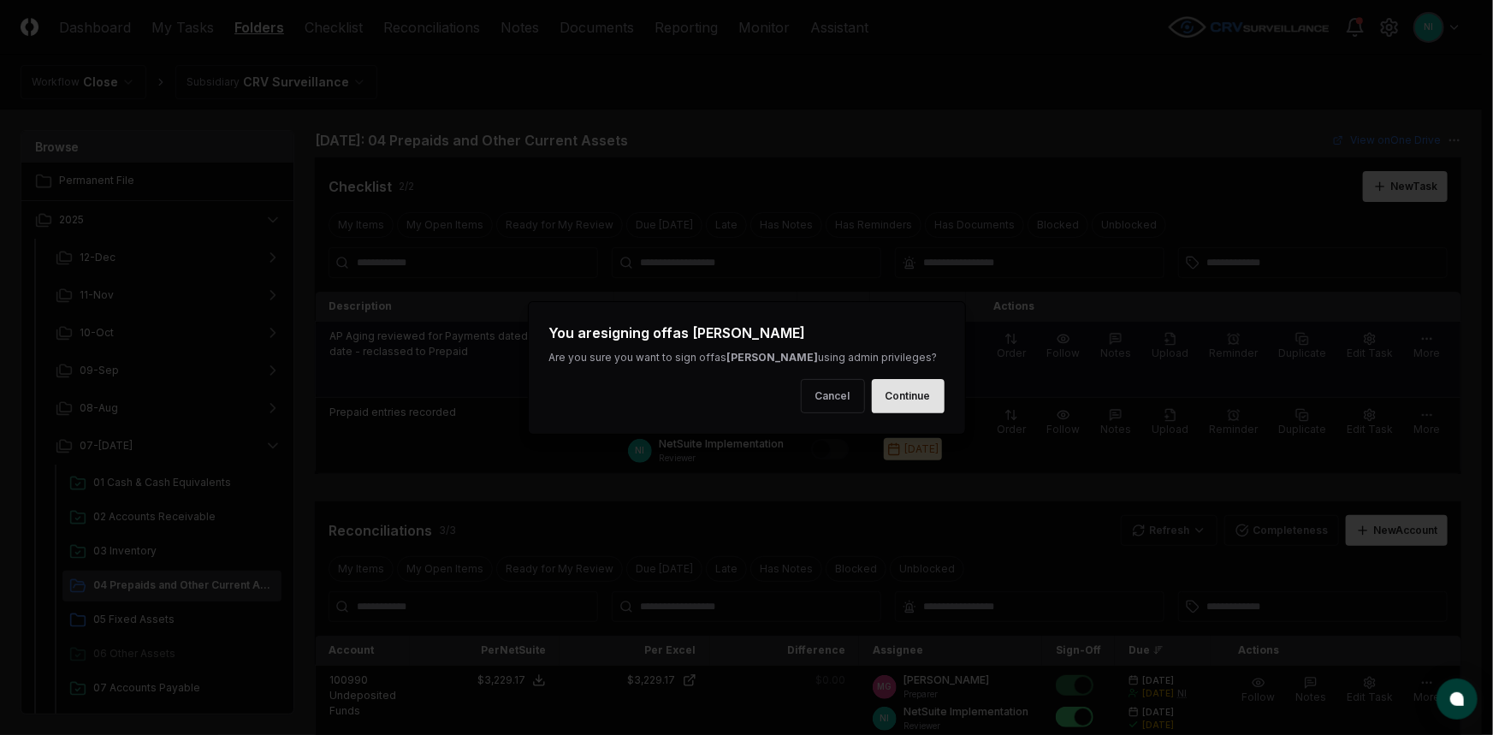
click at [886, 411] on button "Continue" at bounding box center [908, 396] width 73 height 34
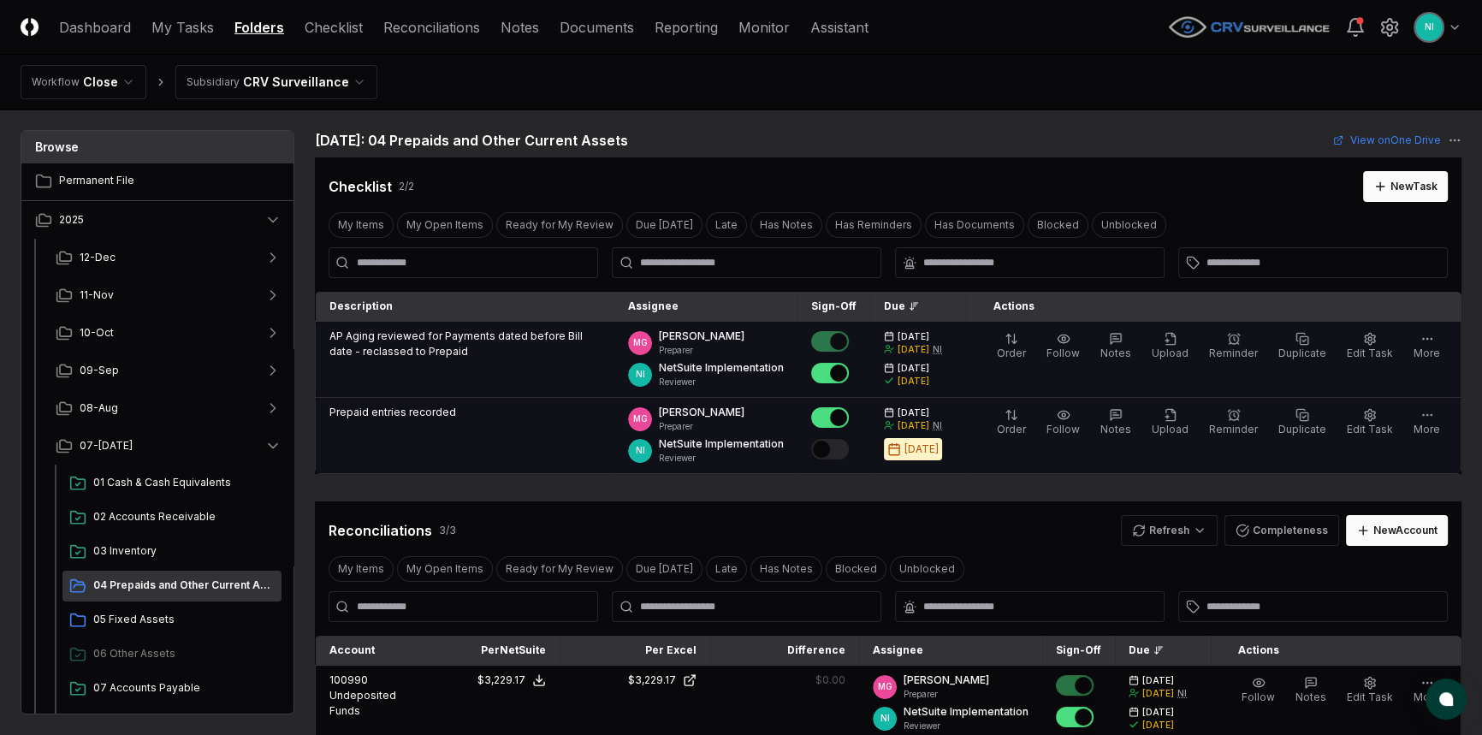
click at [849, 452] on button "Mark complete" at bounding box center [830, 449] width 38 height 21
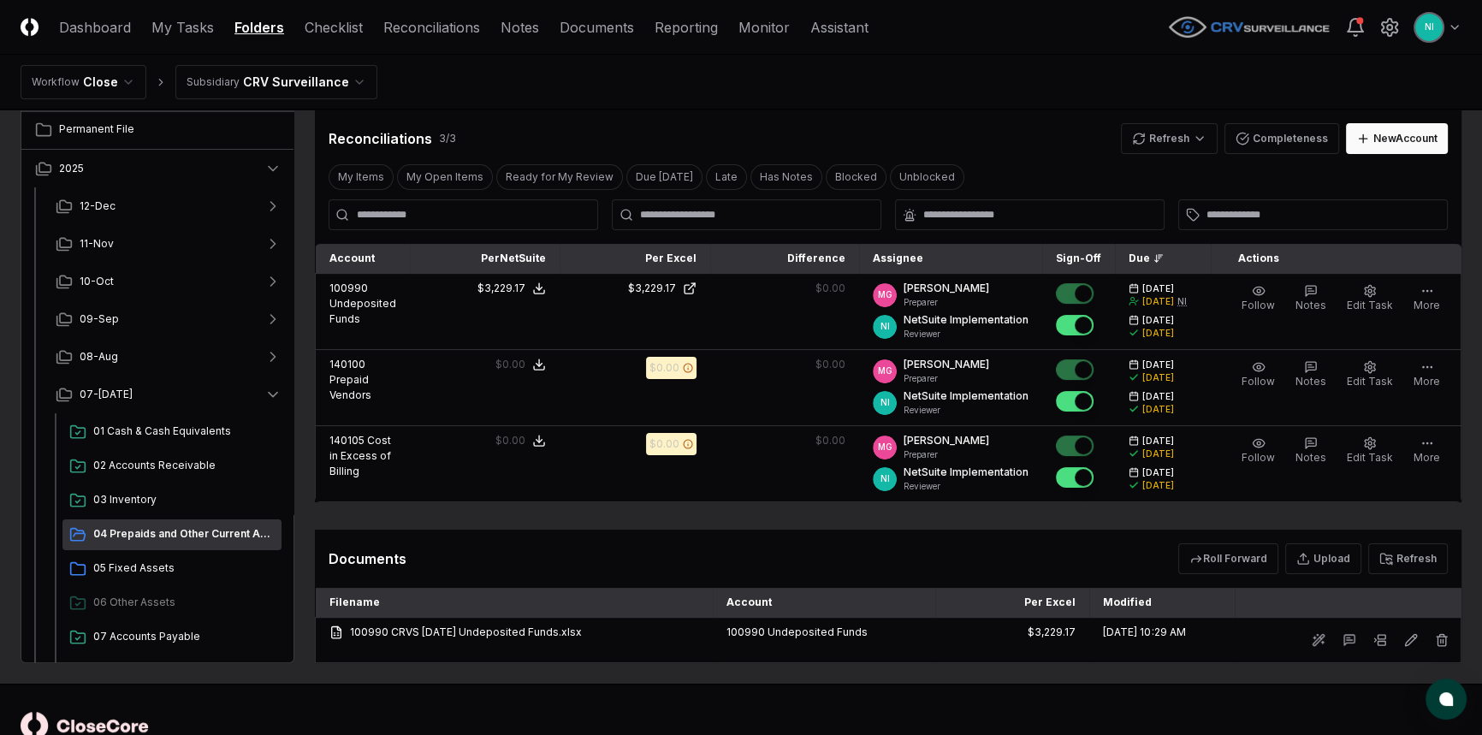
scroll to position [442, 0]
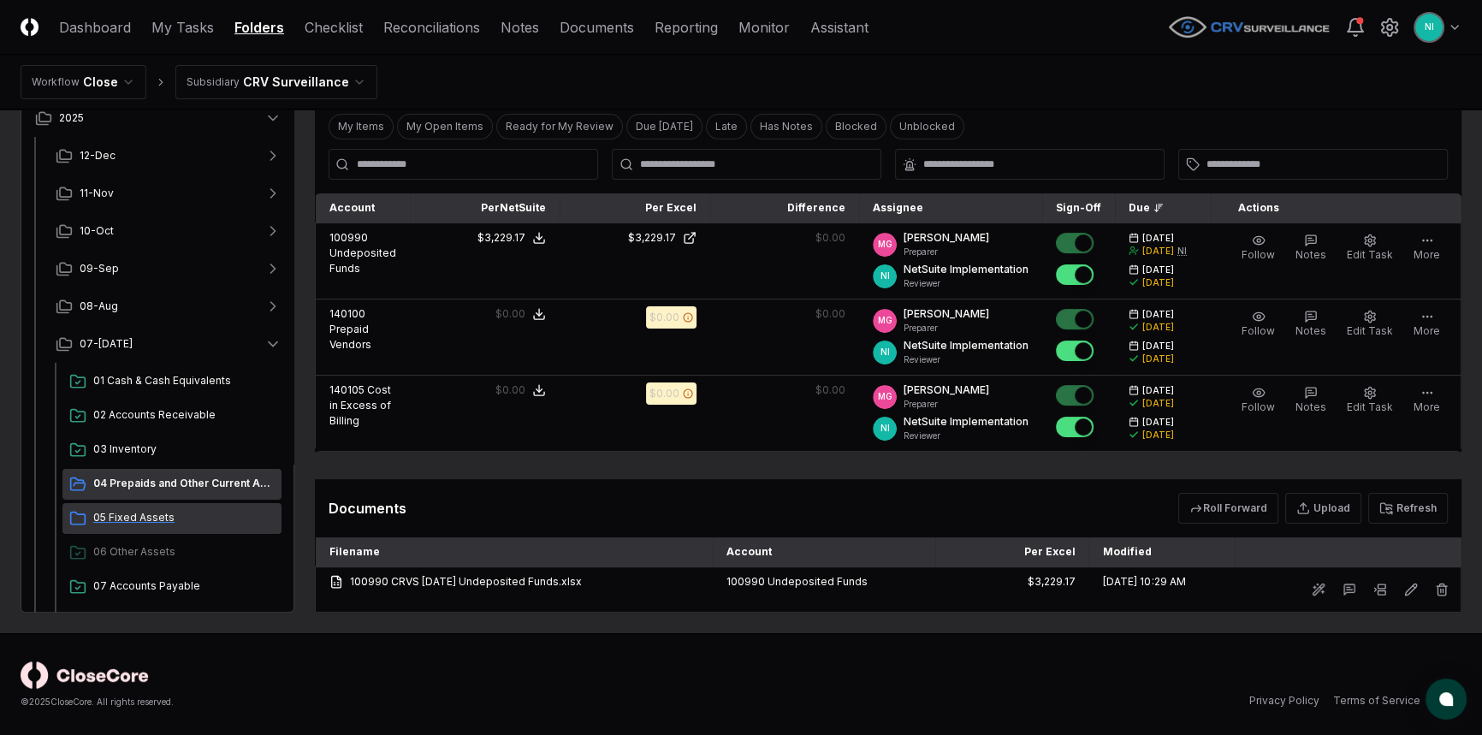
click at [107, 512] on span "05 Fixed Assets" at bounding box center [183, 517] width 181 height 15
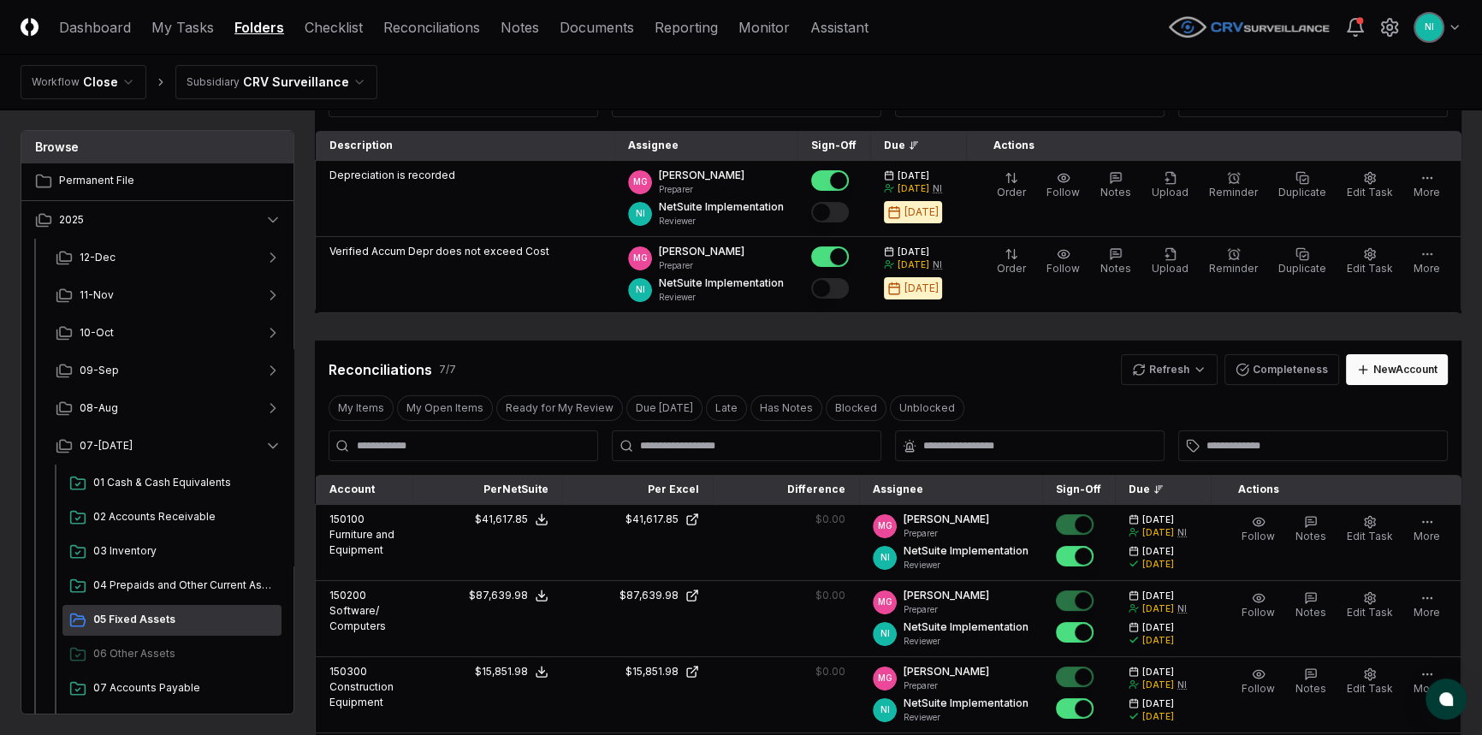
scroll to position [77, 0]
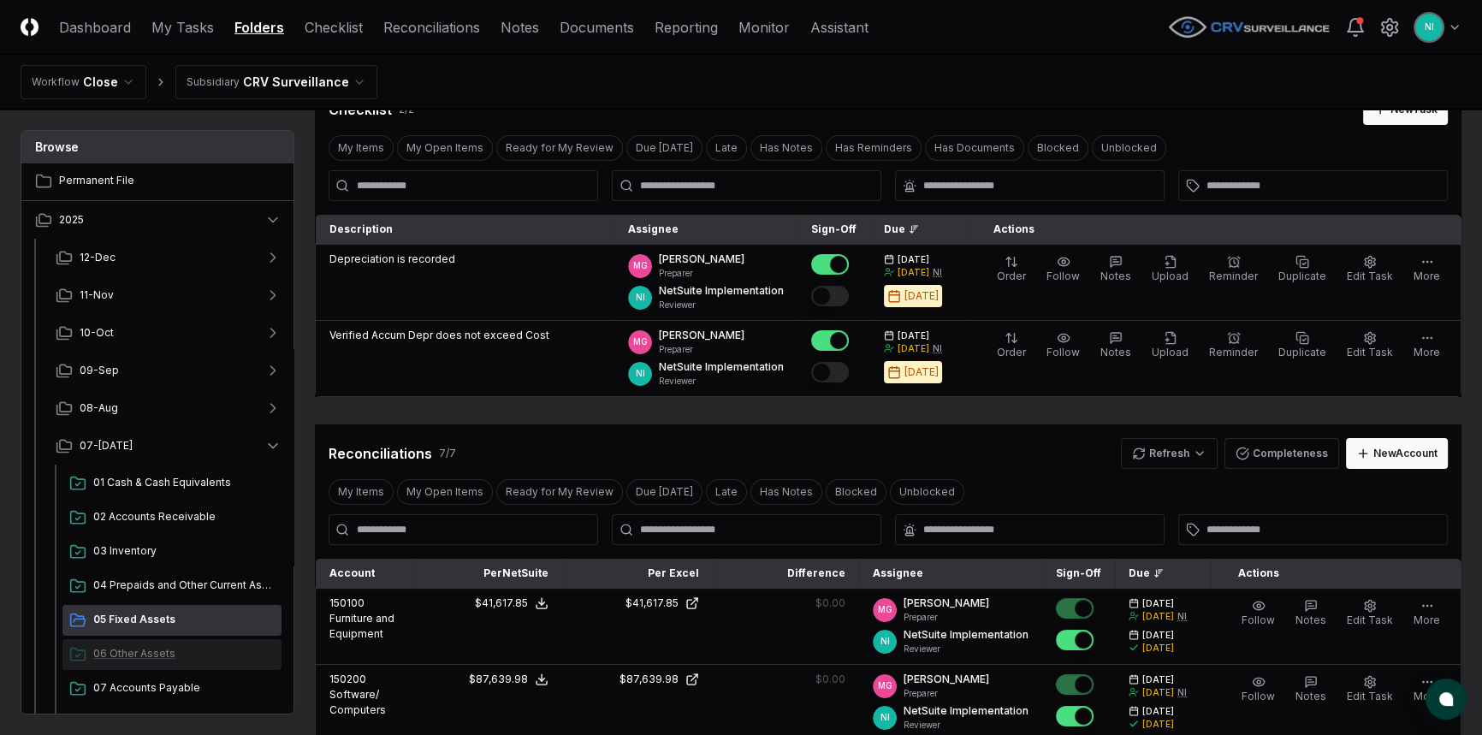
click at [139, 649] on span "06 Other Assets" at bounding box center [183, 653] width 181 height 15
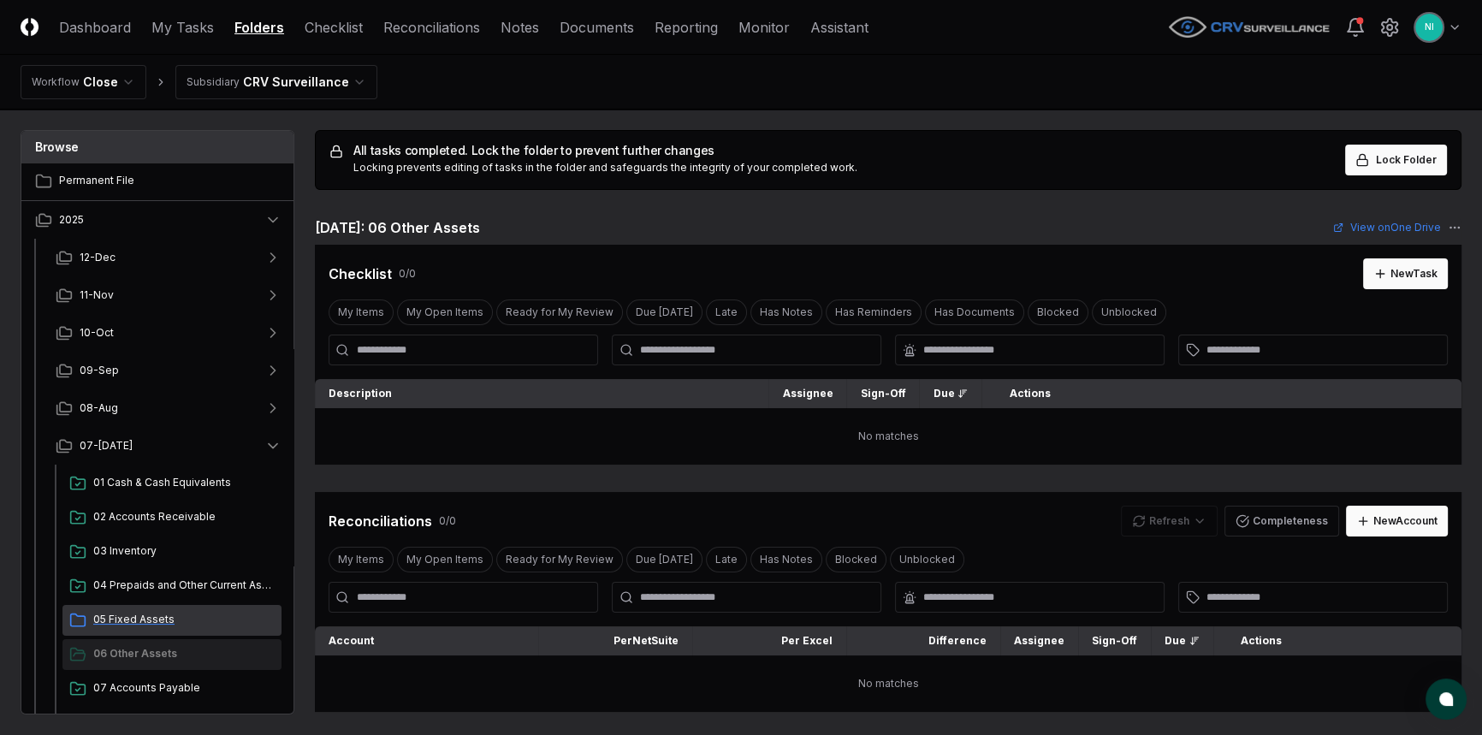
click at [145, 617] on span "05 Fixed Assets" at bounding box center [183, 619] width 181 height 15
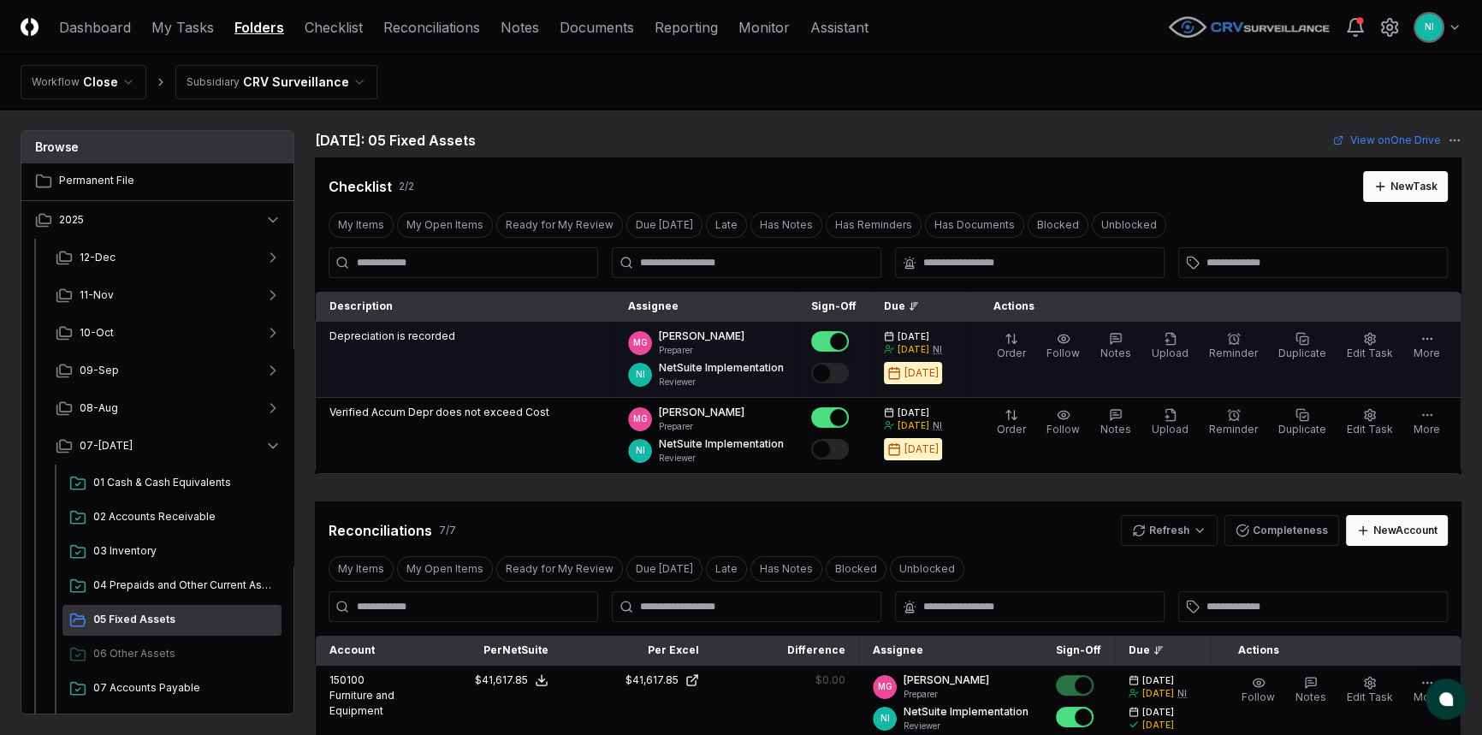
click at [849, 370] on button "Mark complete" at bounding box center [830, 373] width 38 height 21
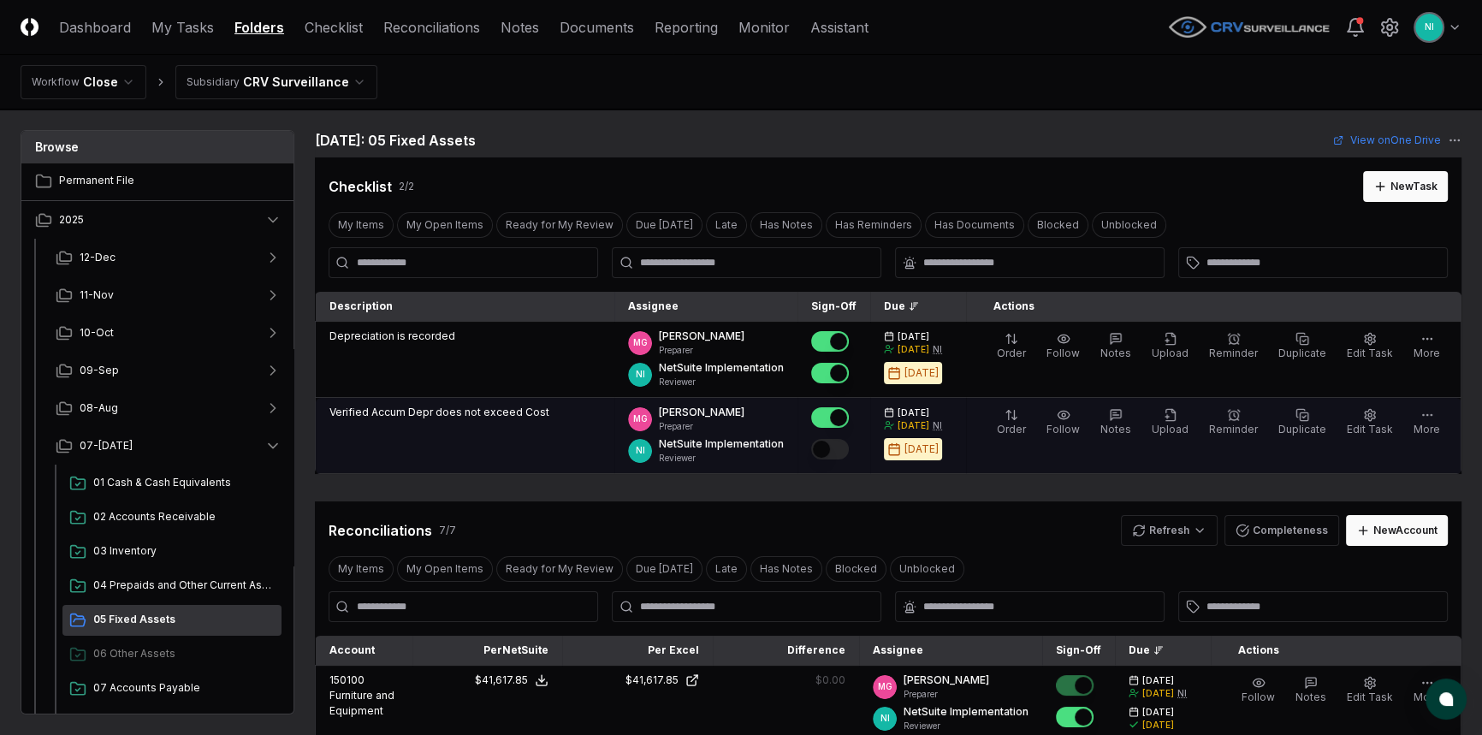
click at [849, 444] on button "Mark complete" at bounding box center [830, 449] width 38 height 21
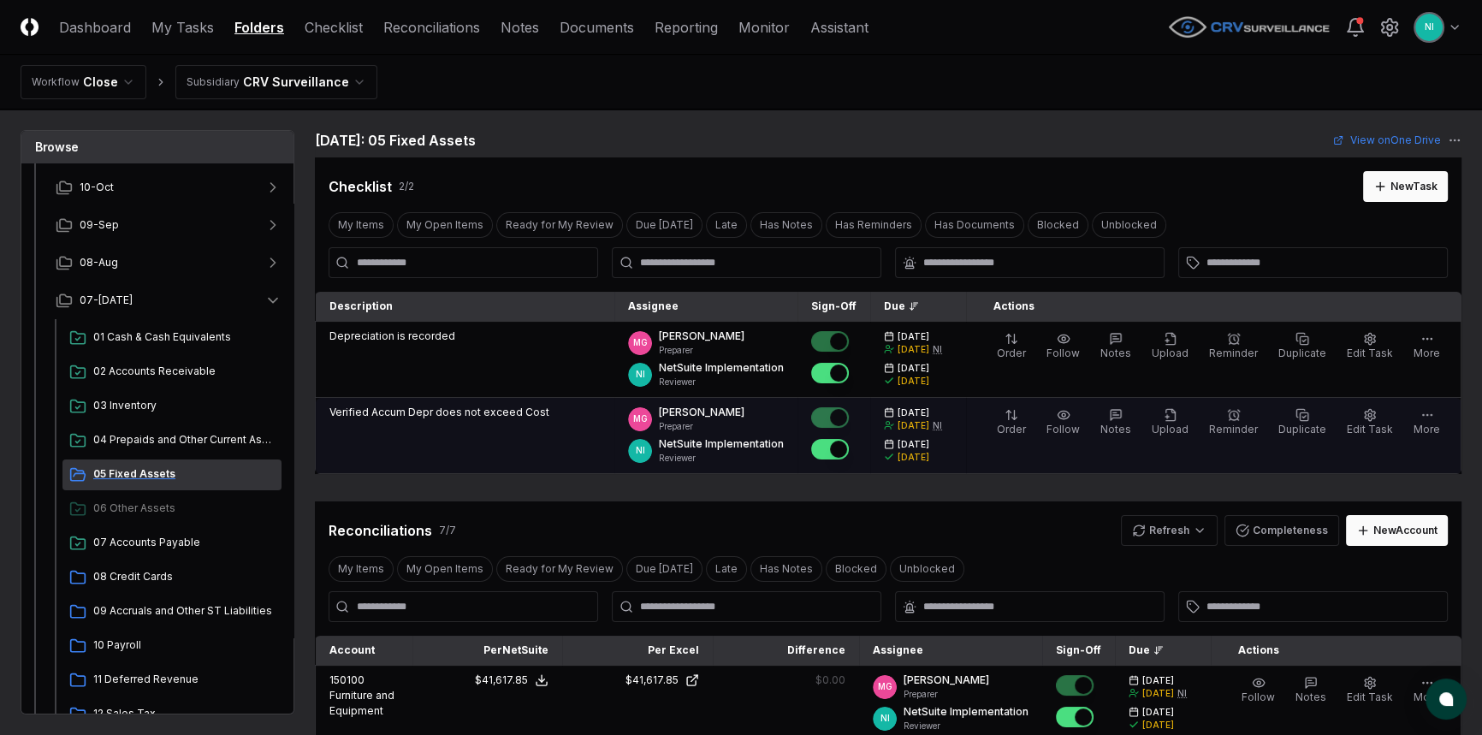
scroll to position [155, 0]
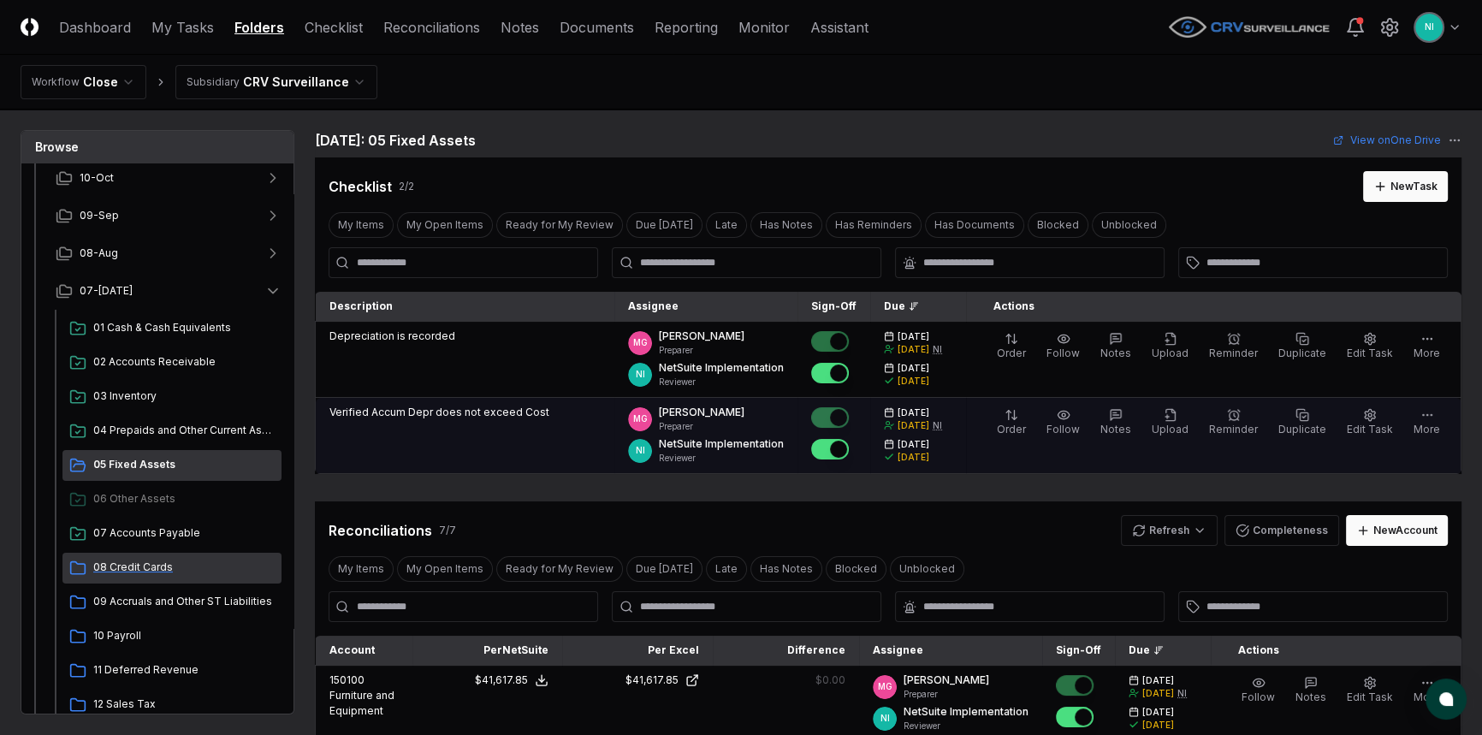
click at [174, 562] on span "08 Credit Cards" at bounding box center [183, 566] width 181 height 15
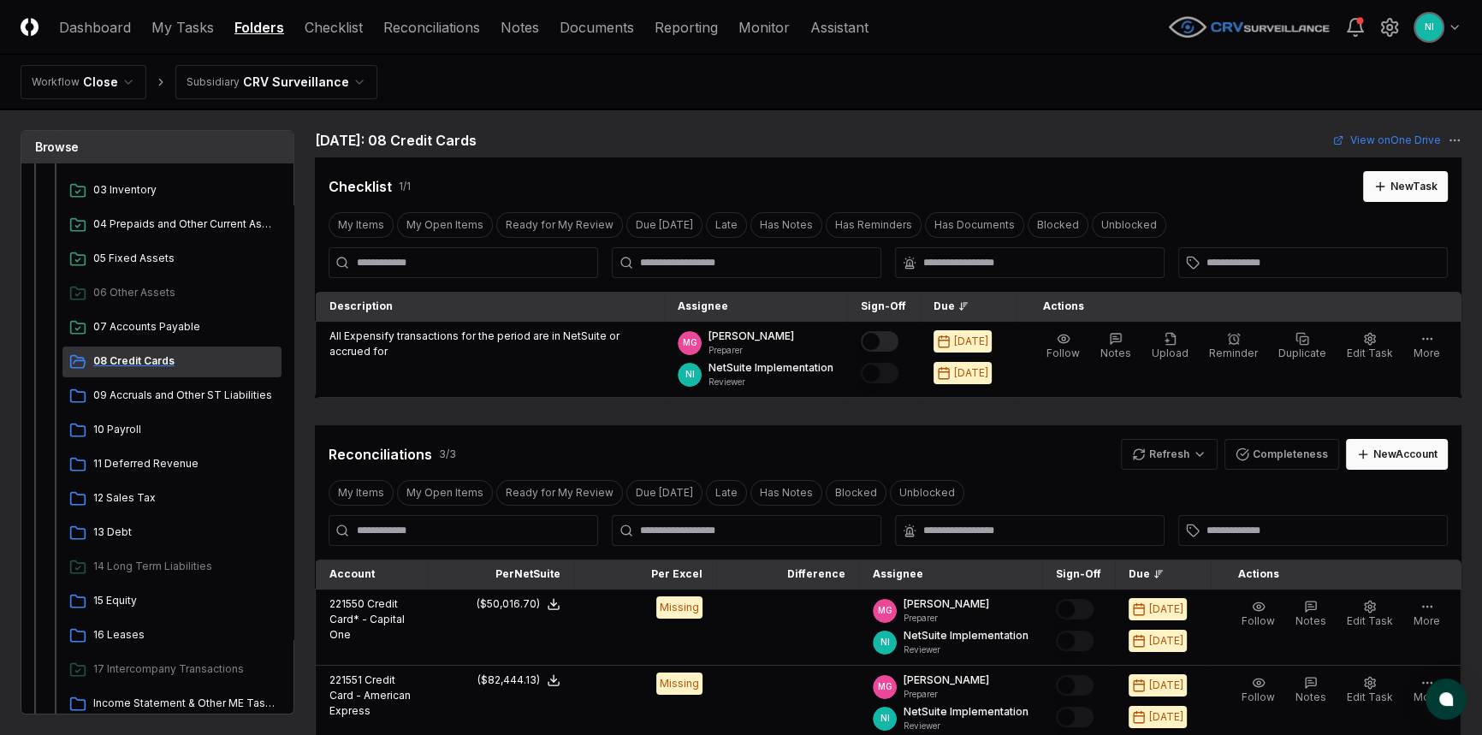
scroll to position [388, 0]
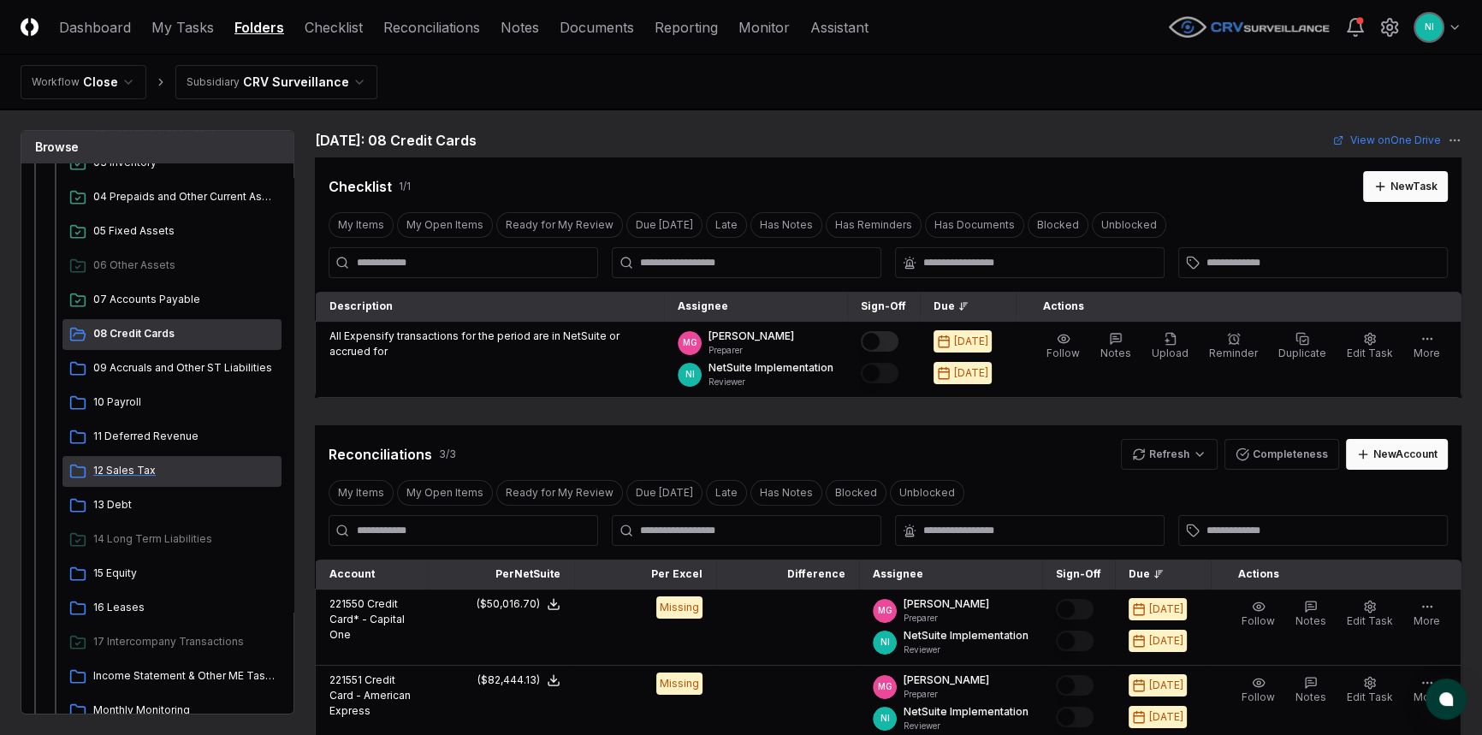
click at [131, 465] on span "12 Sales Tax" at bounding box center [183, 470] width 181 height 15
